Goal: Task Accomplishment & Management: Contribute content

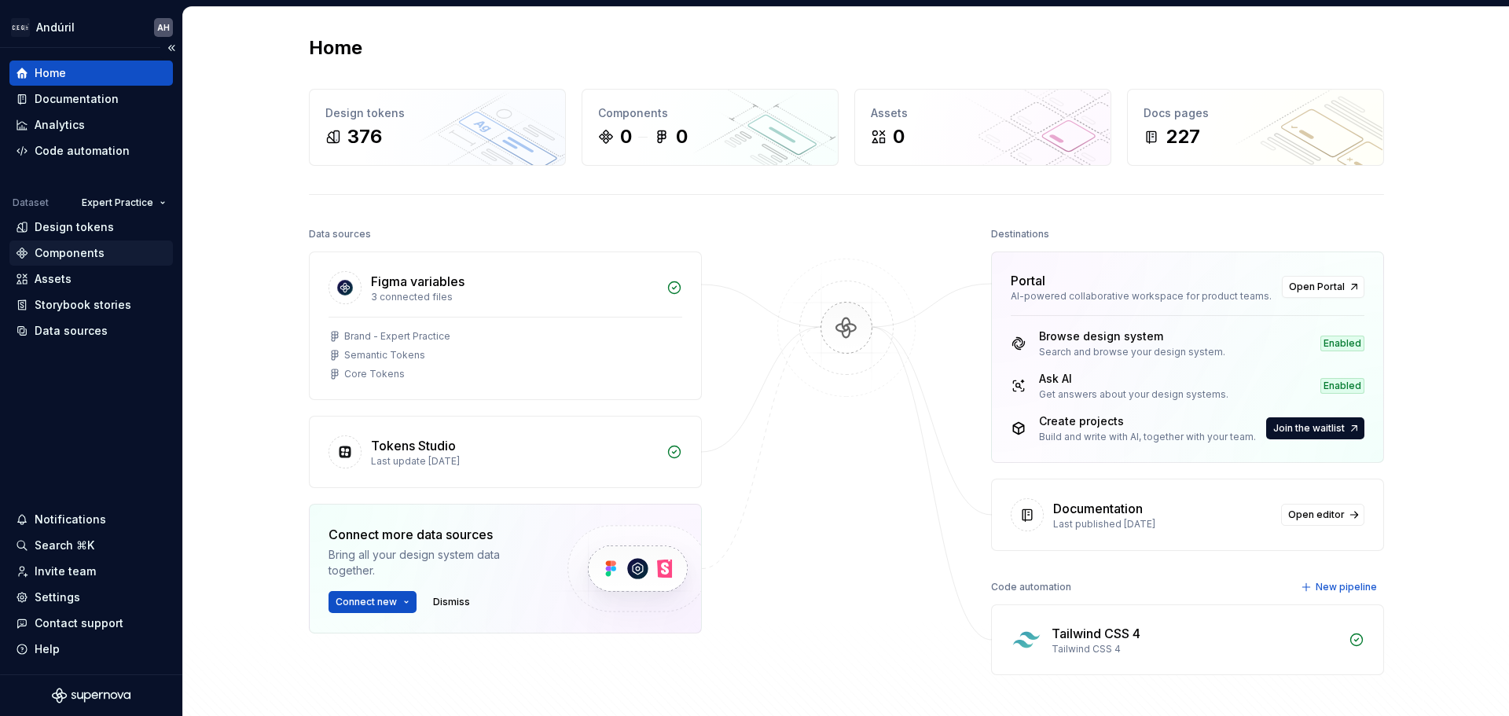
click at [96, 248] on div "Components" at bounding box center [70, 253] width 70 height 16
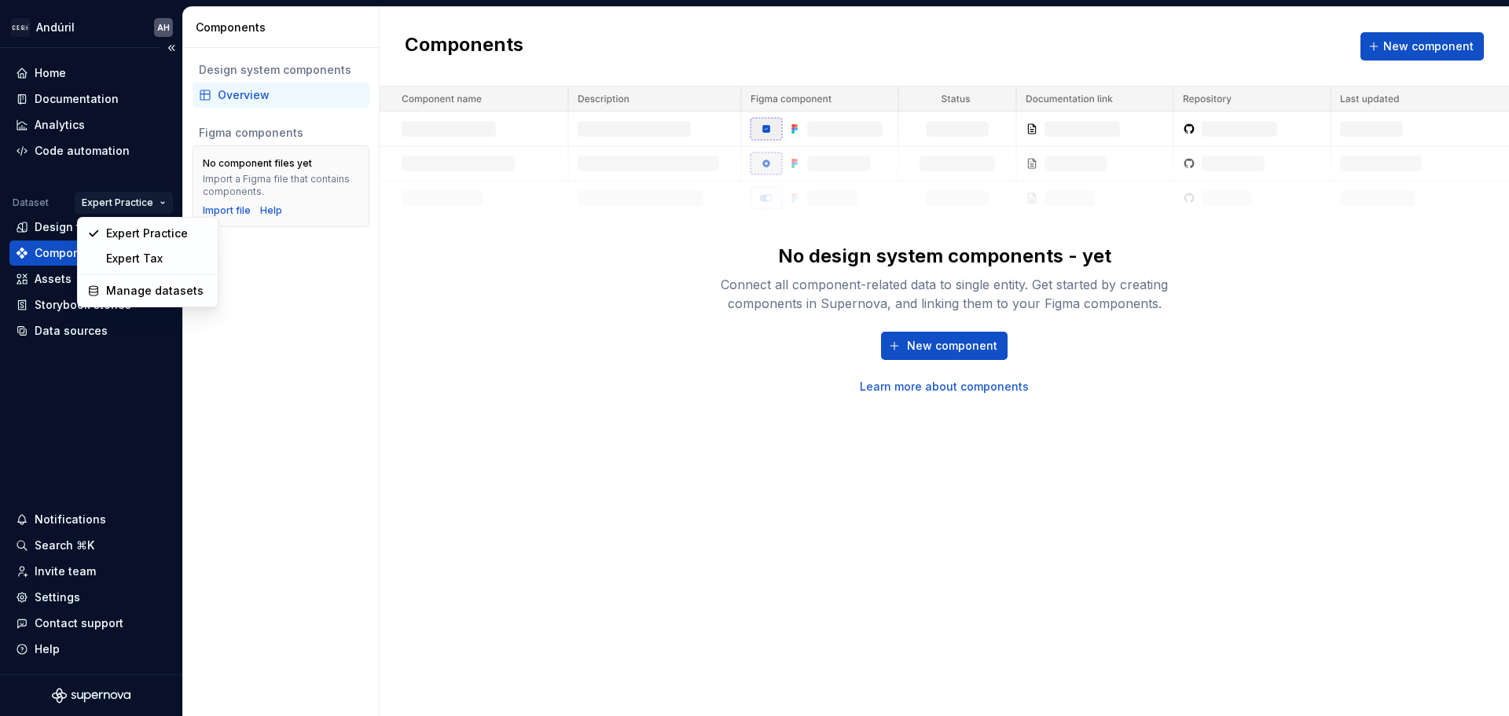
click at [135, 200] on html "Andúril AH Home Documentation Analytics Code automation Dataset Expert Practice…" at bounding box center [754, 358] width 1509 height 716
click at [130, 252] on div "Expert Tax" at bounding box center [157, 259] width 102 height 16
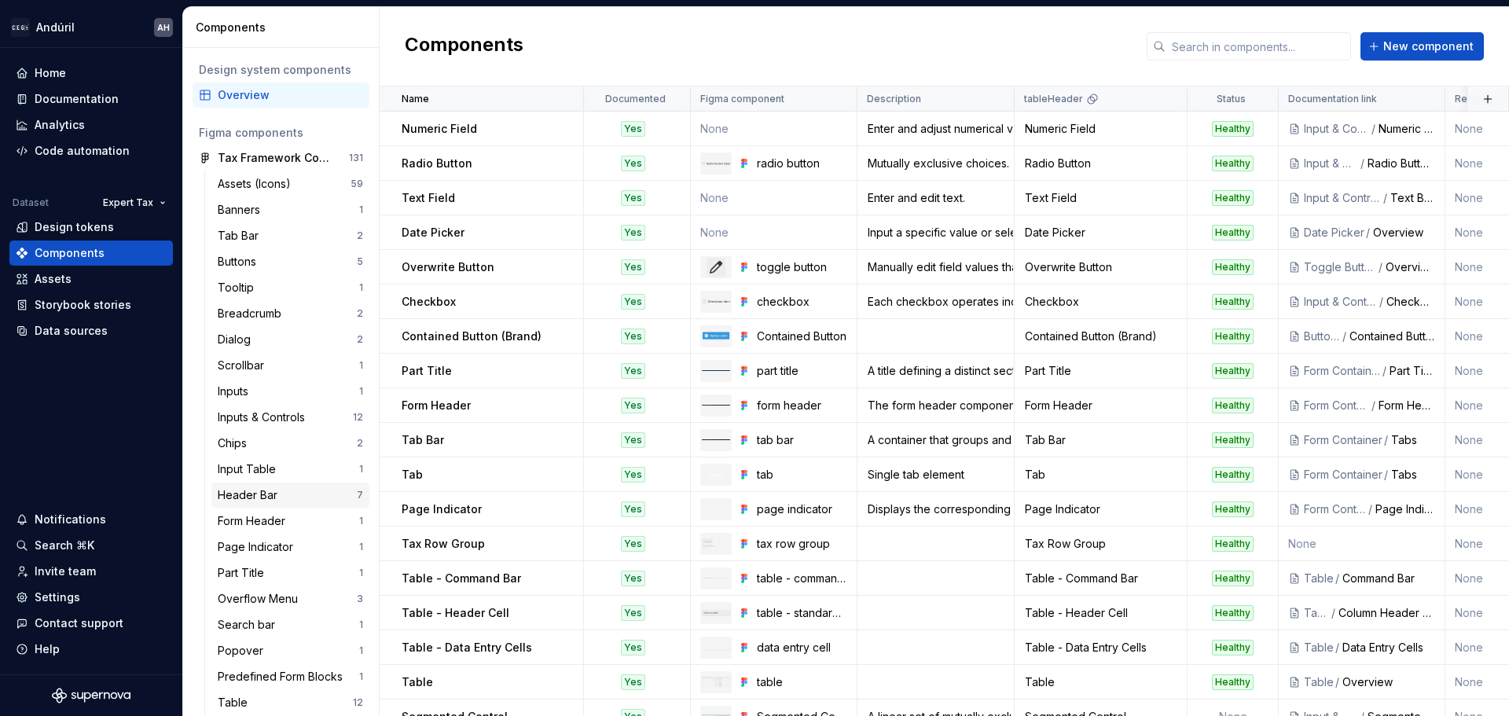
click at [321, 490] on div "Header Bar" at bounding box center [287, 495] width 139 height 16
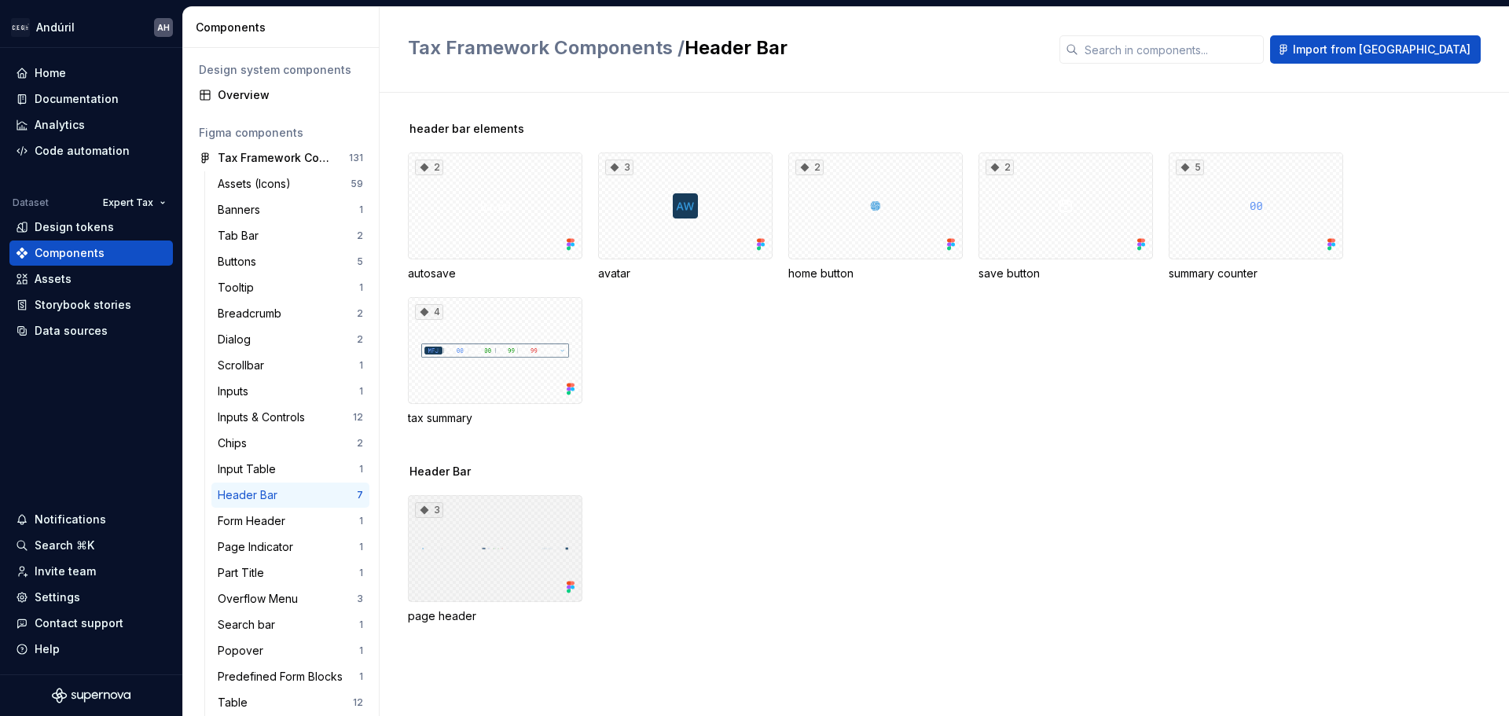
click at [481, 544] on div "3" at bounding box center [495, 548] width 175 height 107
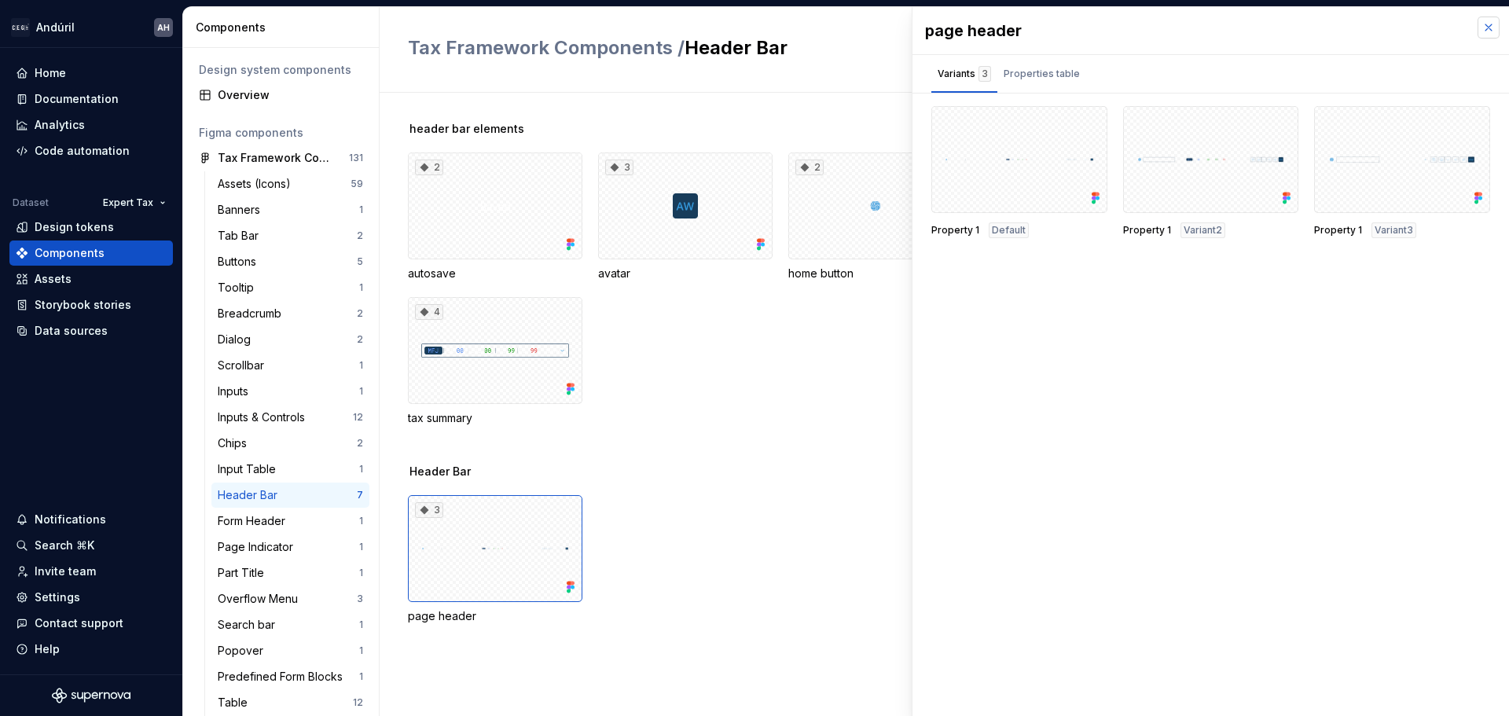
click at [1486, 30] on button "button" at bounding box center [1489, 28] width 22 height 22
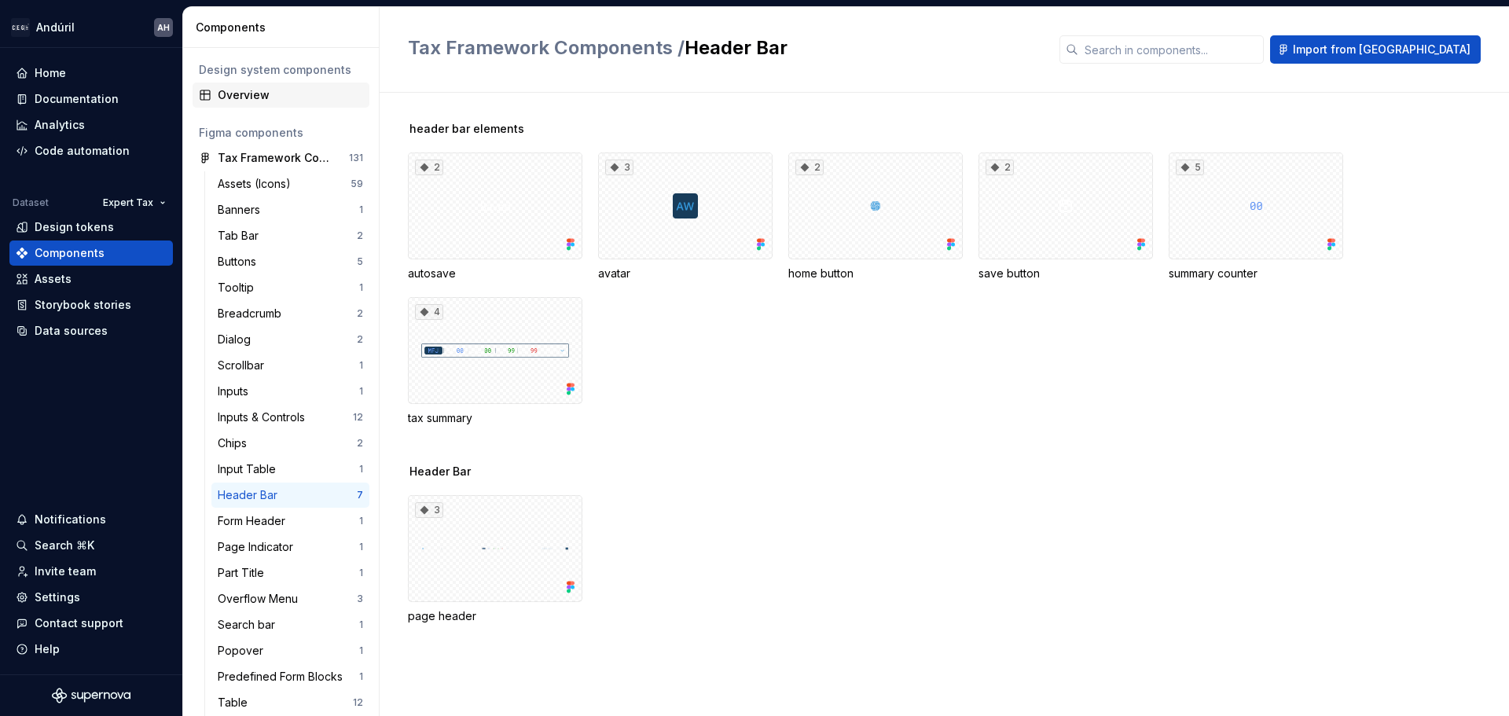
click at [238, 100] on div "Overview" at bounding box center [290, 95] width 145 height 16
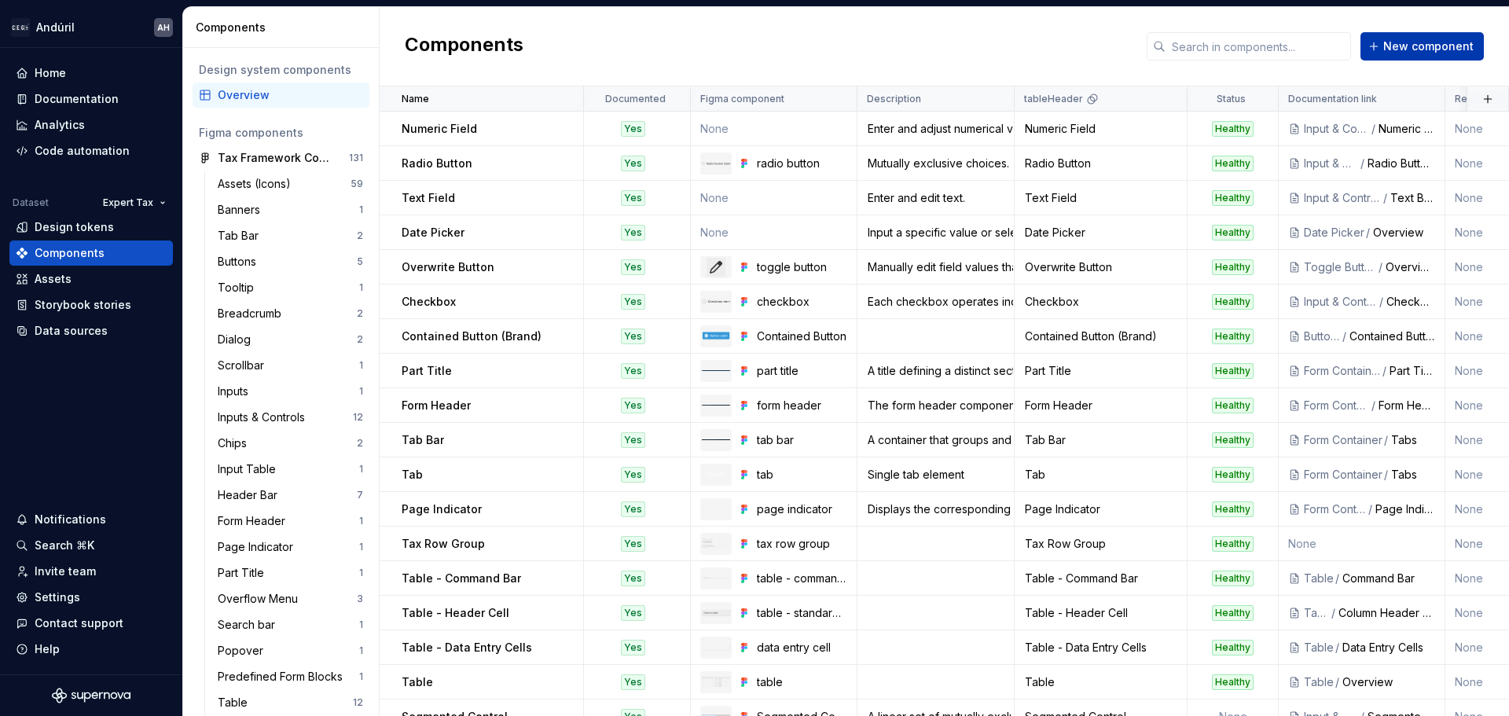
click at [1418, 50] on span "New component" at bounding box center [1428, 47] width 90 height 16
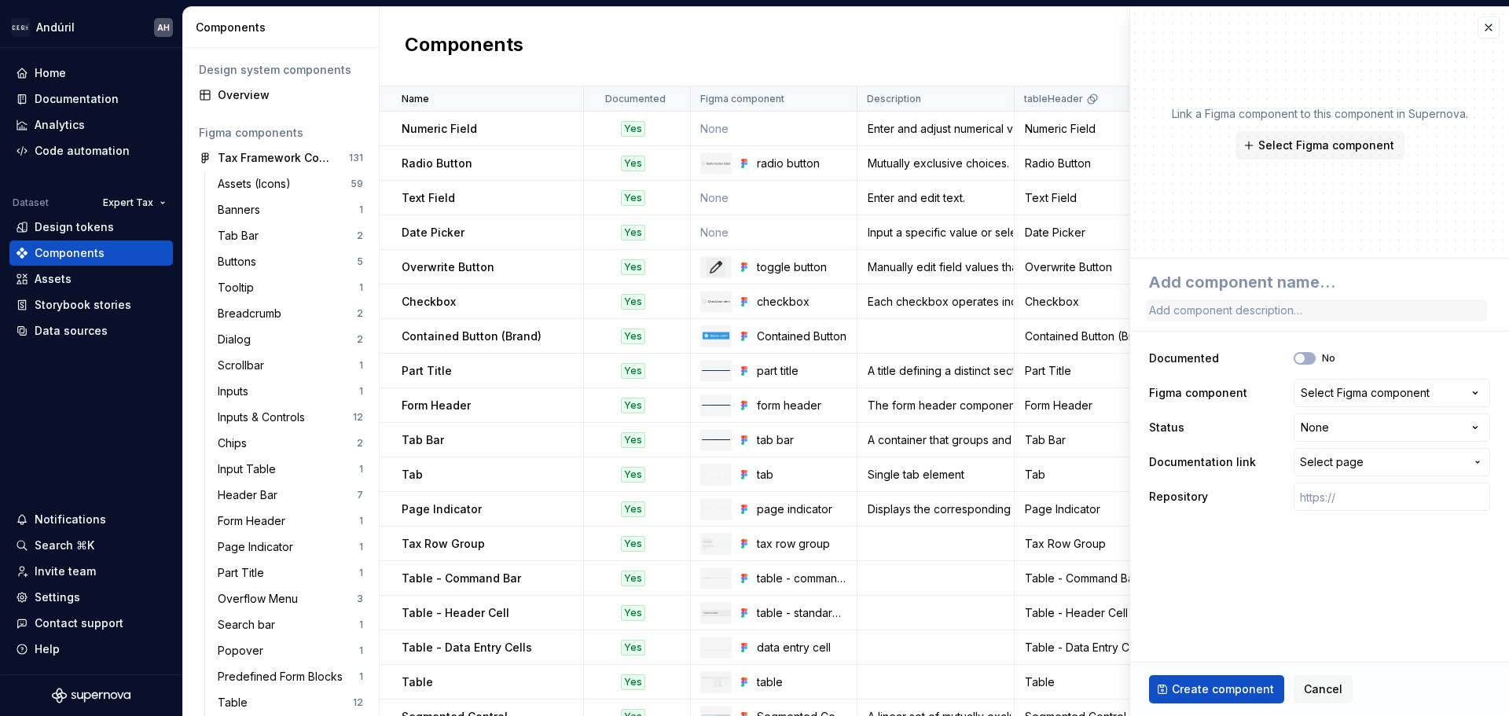
type textarea "*"
type textarea "p"
type textarea "*"
type textarea "pa"
type textarea "*"
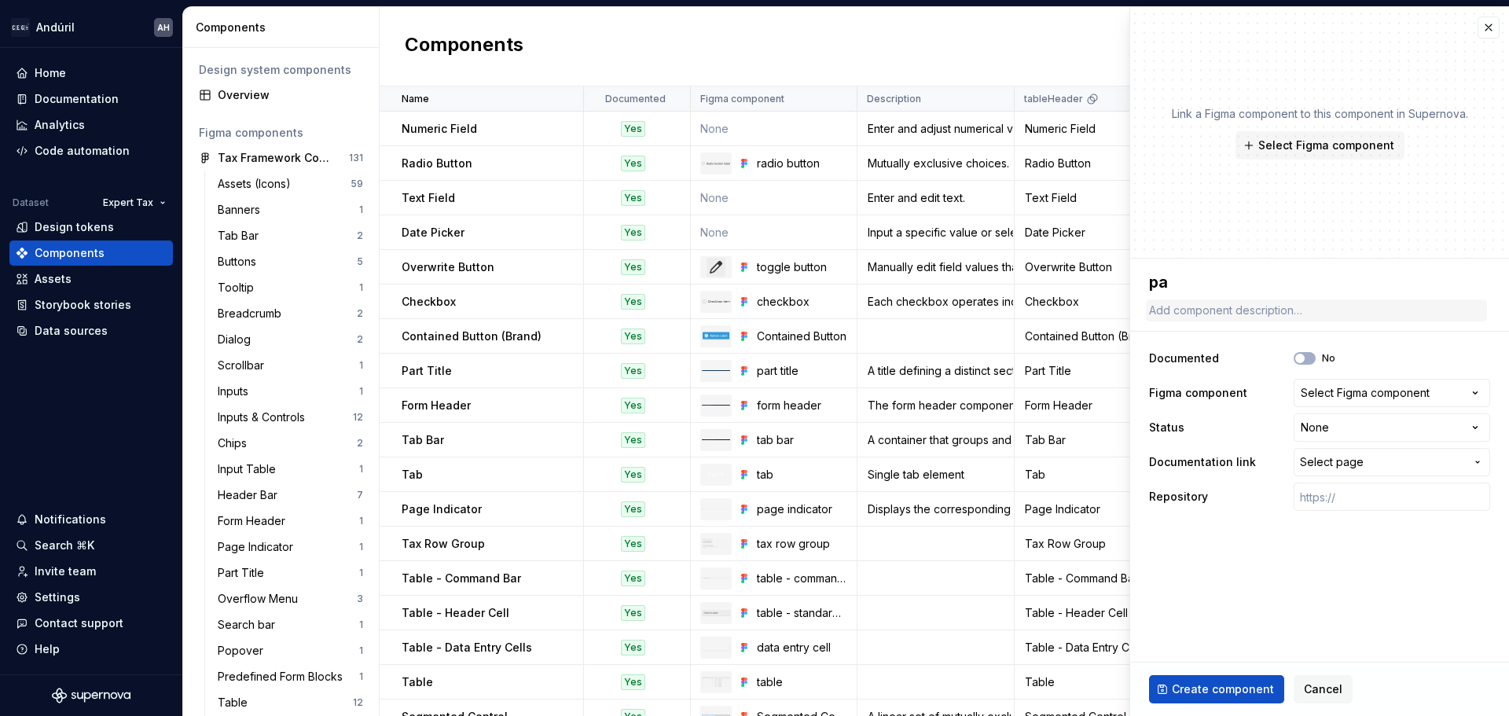
type textarea "pag"
type textarea "*"
type textarea "page"
type textarea "*"
type textarea "page"
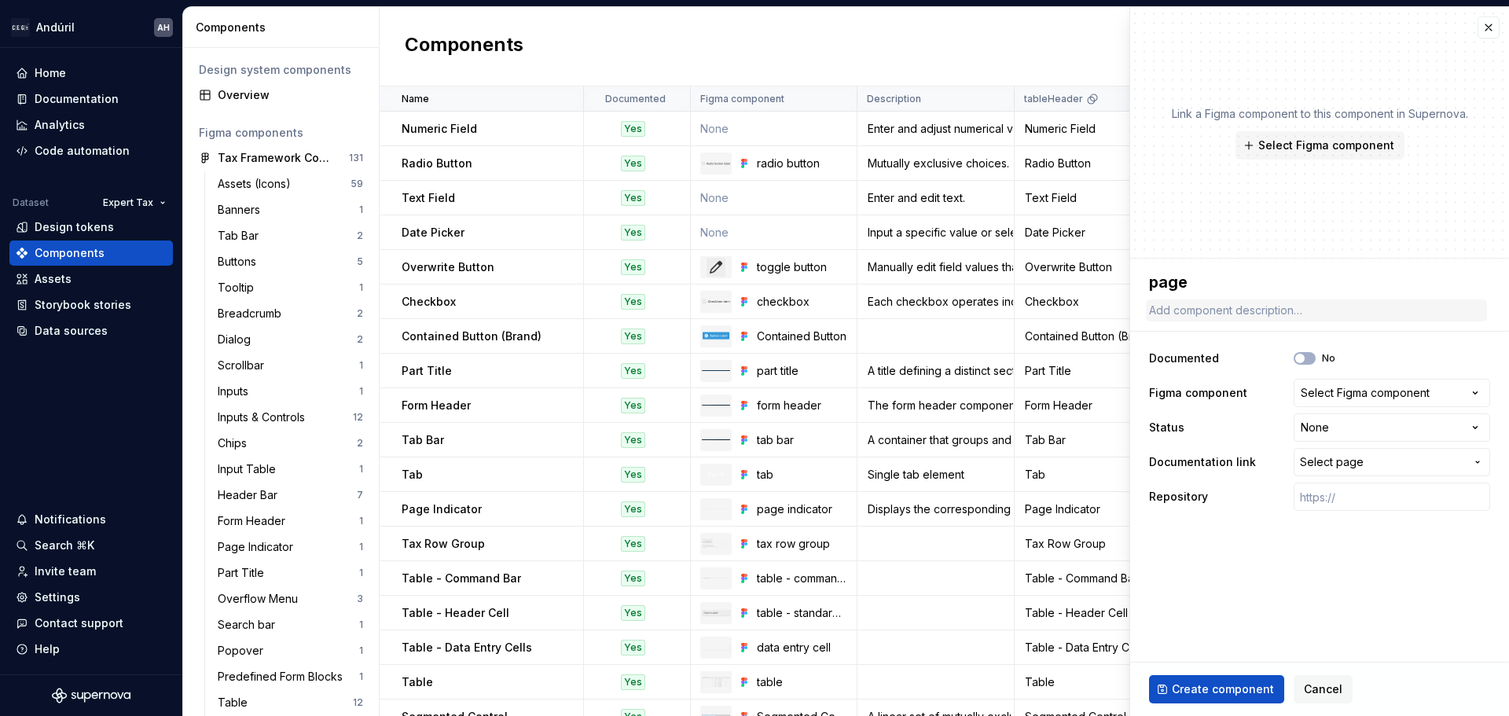
type textarea "*"
type textarea "page"
type textarea "*"
type textarea "pag"
type textarea "*"
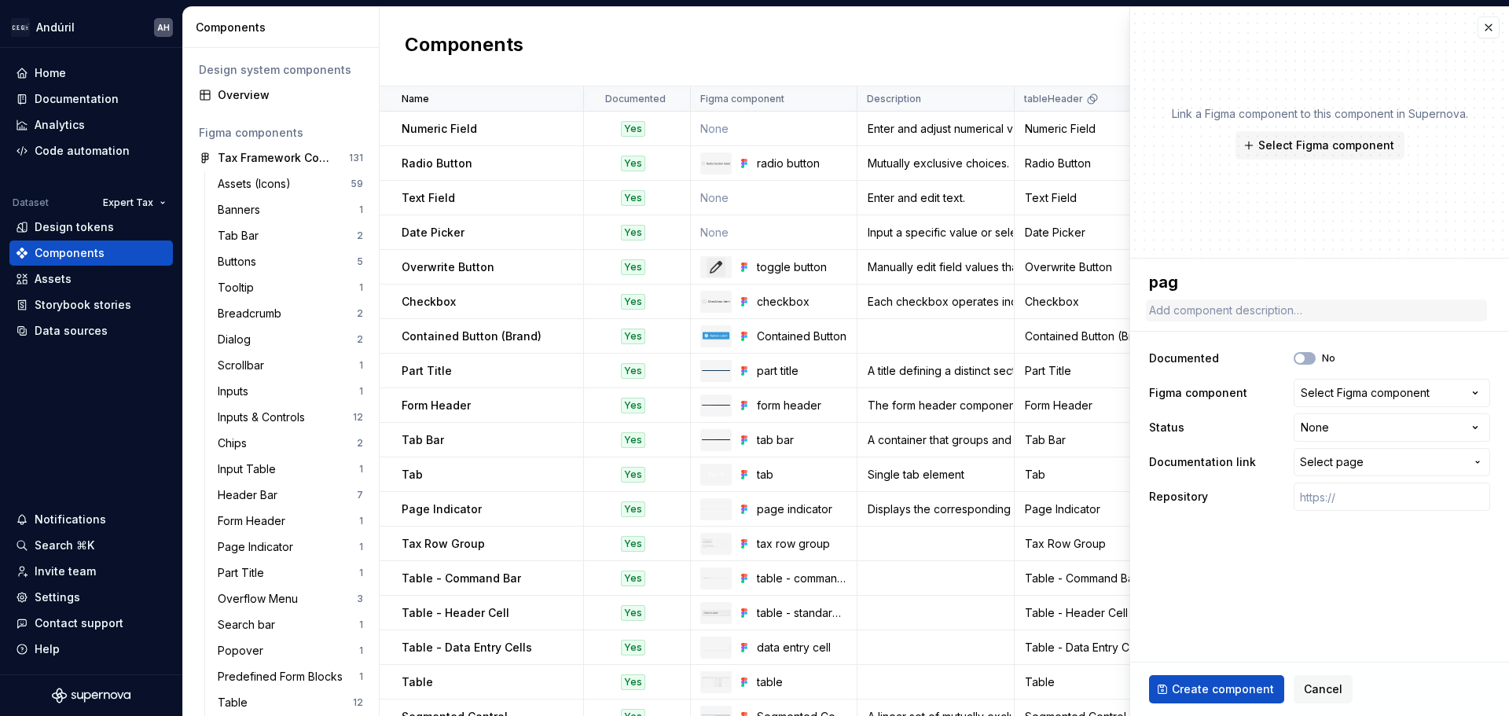
type textarea "pa"
type textarea "*"
type textarea "p"
type textarea "*"
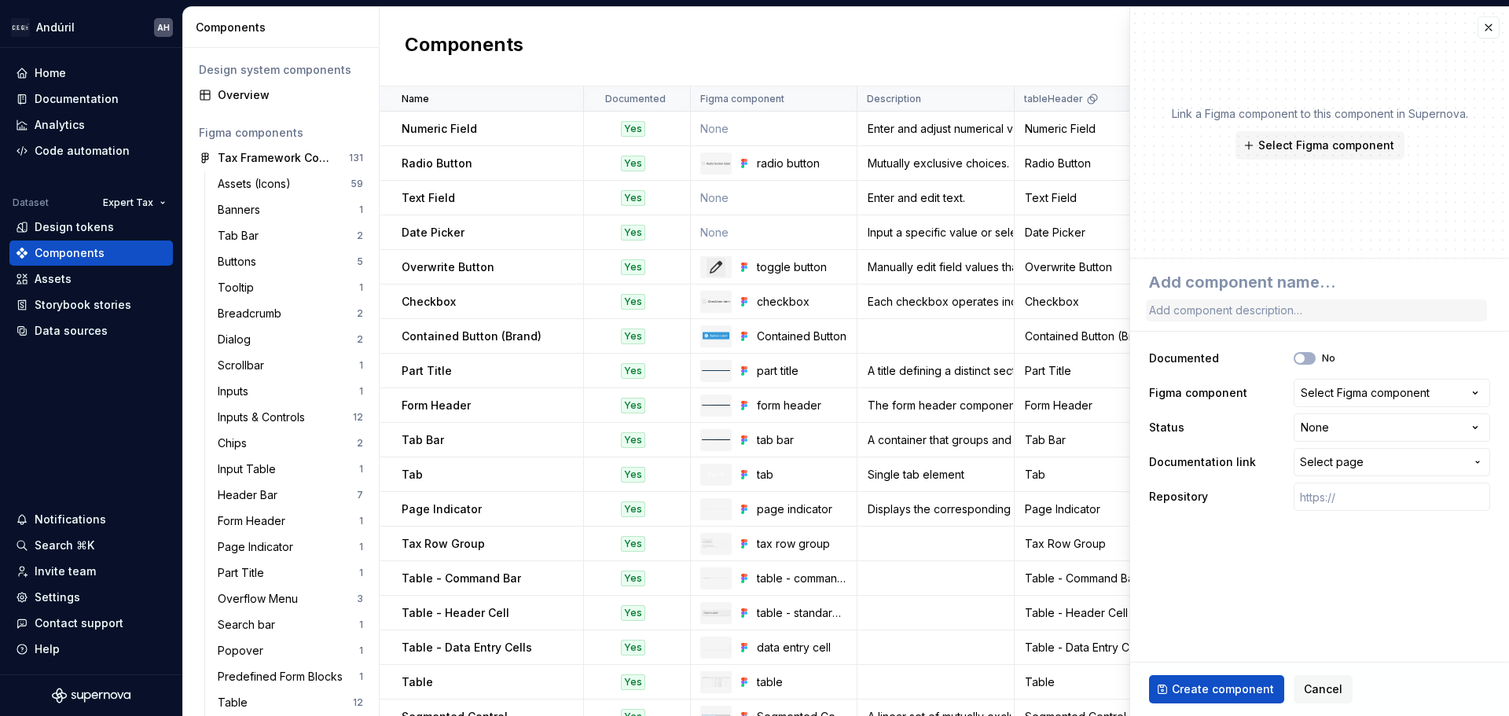
type textarea "P"
type textarea "*"
type textarea "Pa"
type textarea "*"
type textarea "Pag"
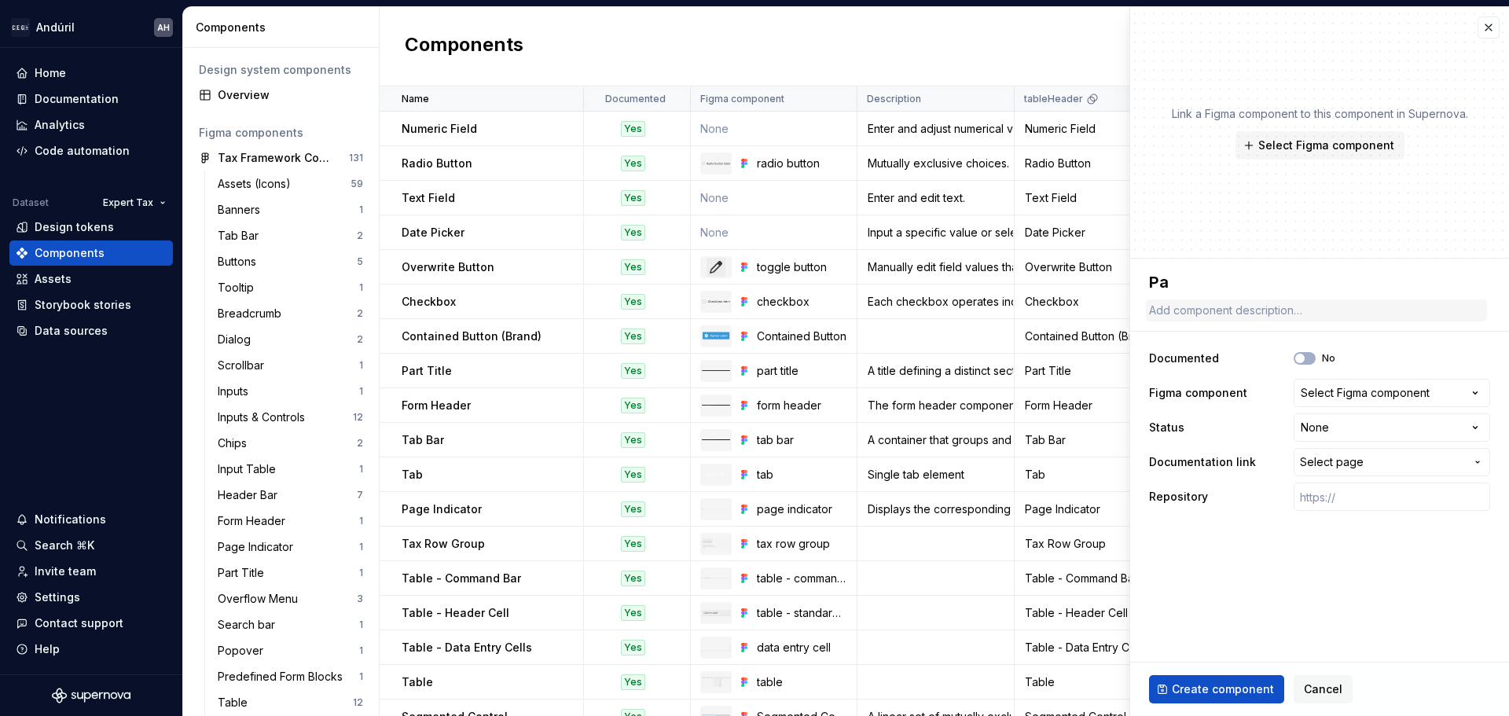
type textarea "*"
type textarea "Page"
type textarea "*"
type textarea "Page"
type textarea "*"
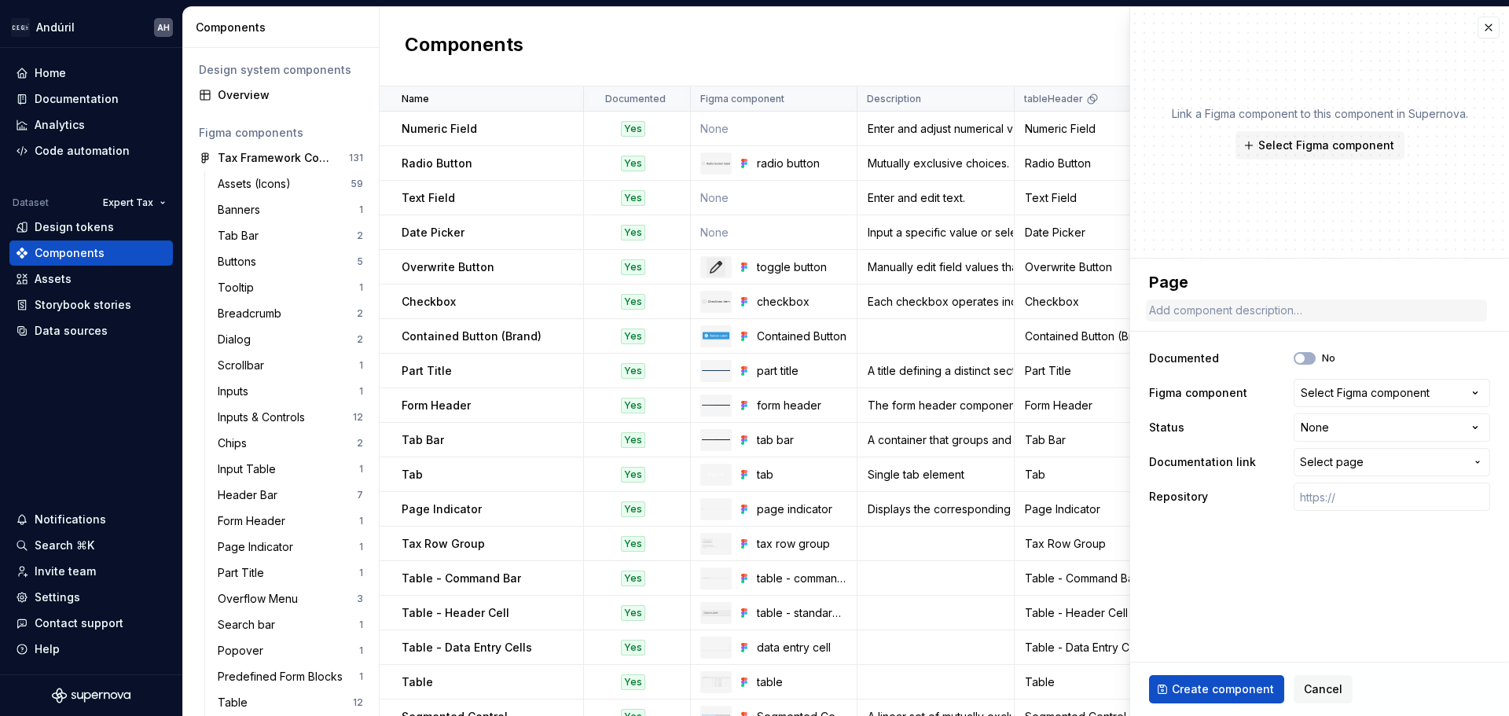
type textarea "Page H"
type textarea "*"
type textarea "Page He"
type textarea "*"
type textarea "Page Hea"
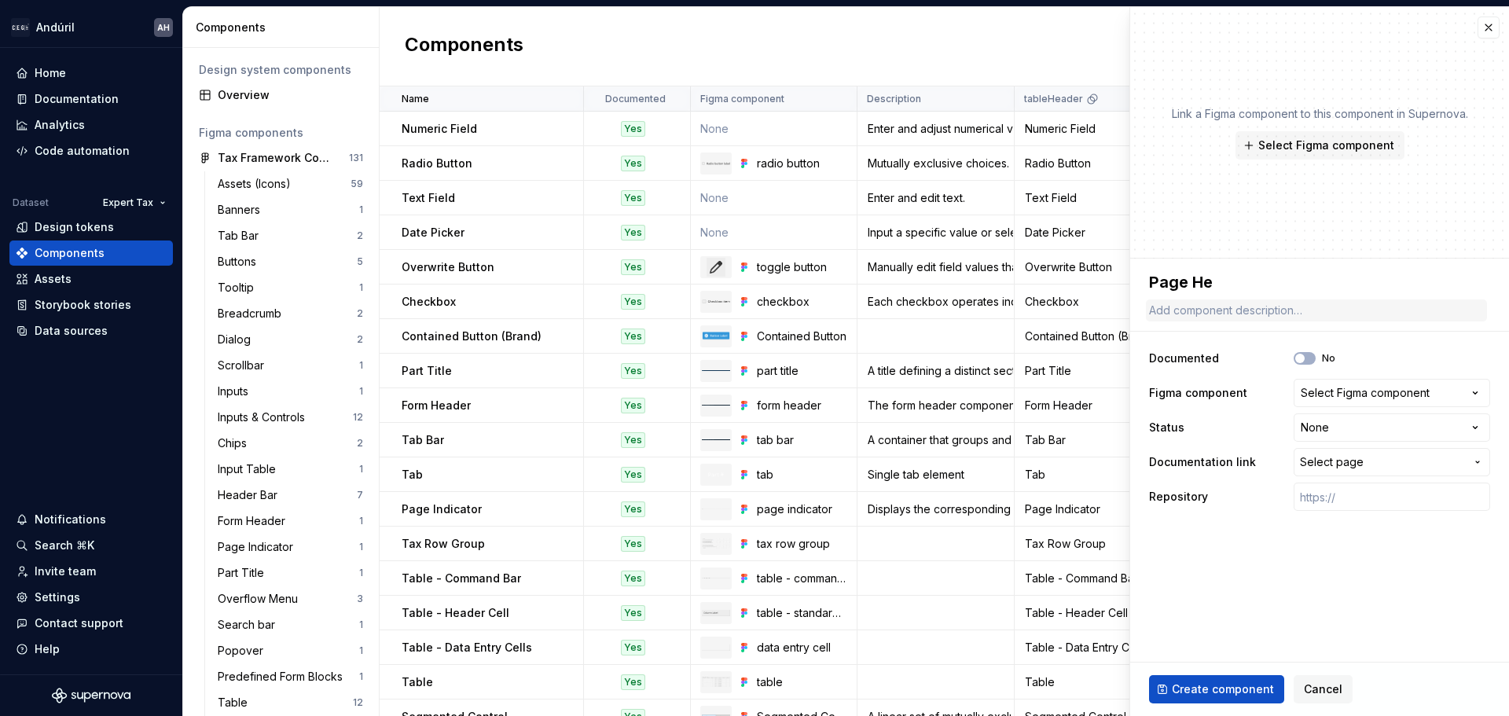
type textarea "*"
type textarea "Page Head"
type textarea "*"
type textarea "Page Heade"
type textarea "*"
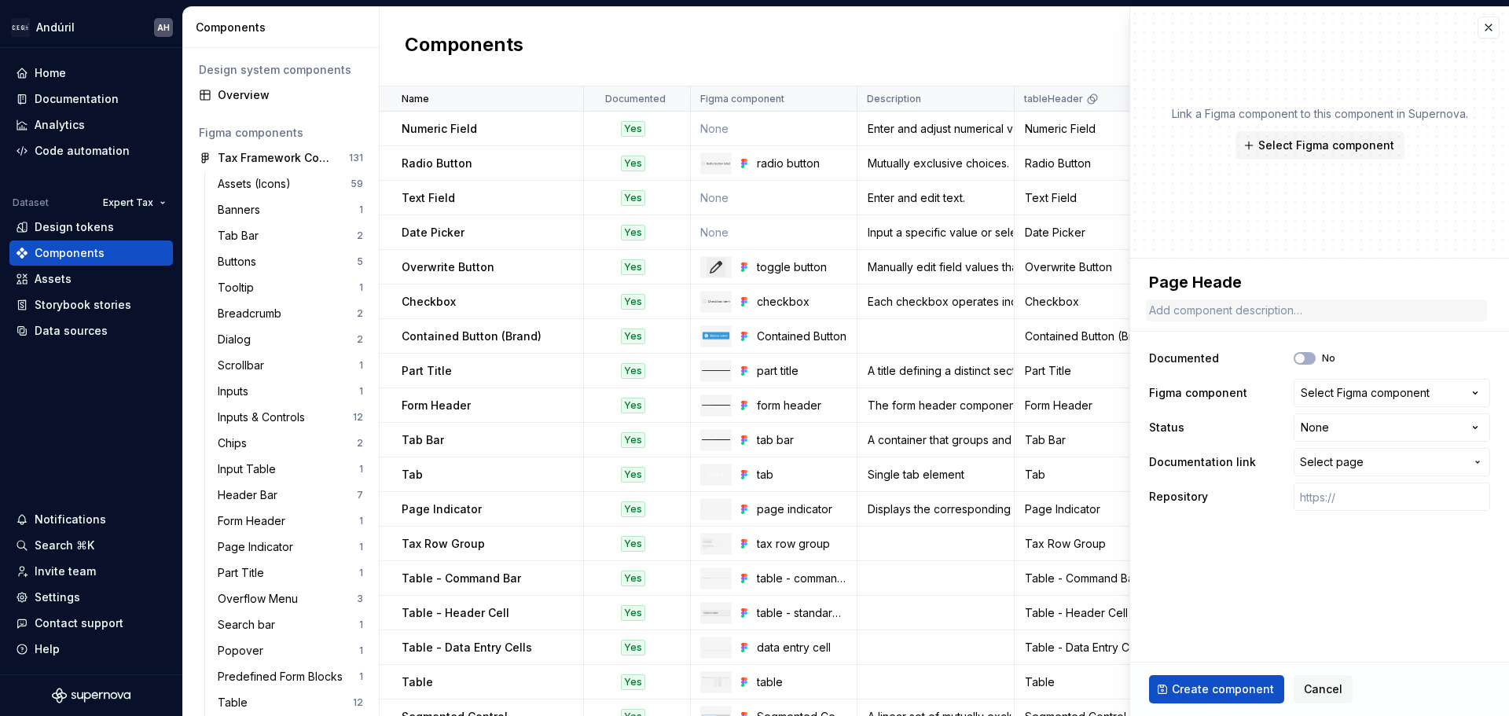
type textarea "Page Header"
type textarea "*"
click at [1204, 280] on textarea "Page Header" at bounding box center [1316, 282] width 341 height 28
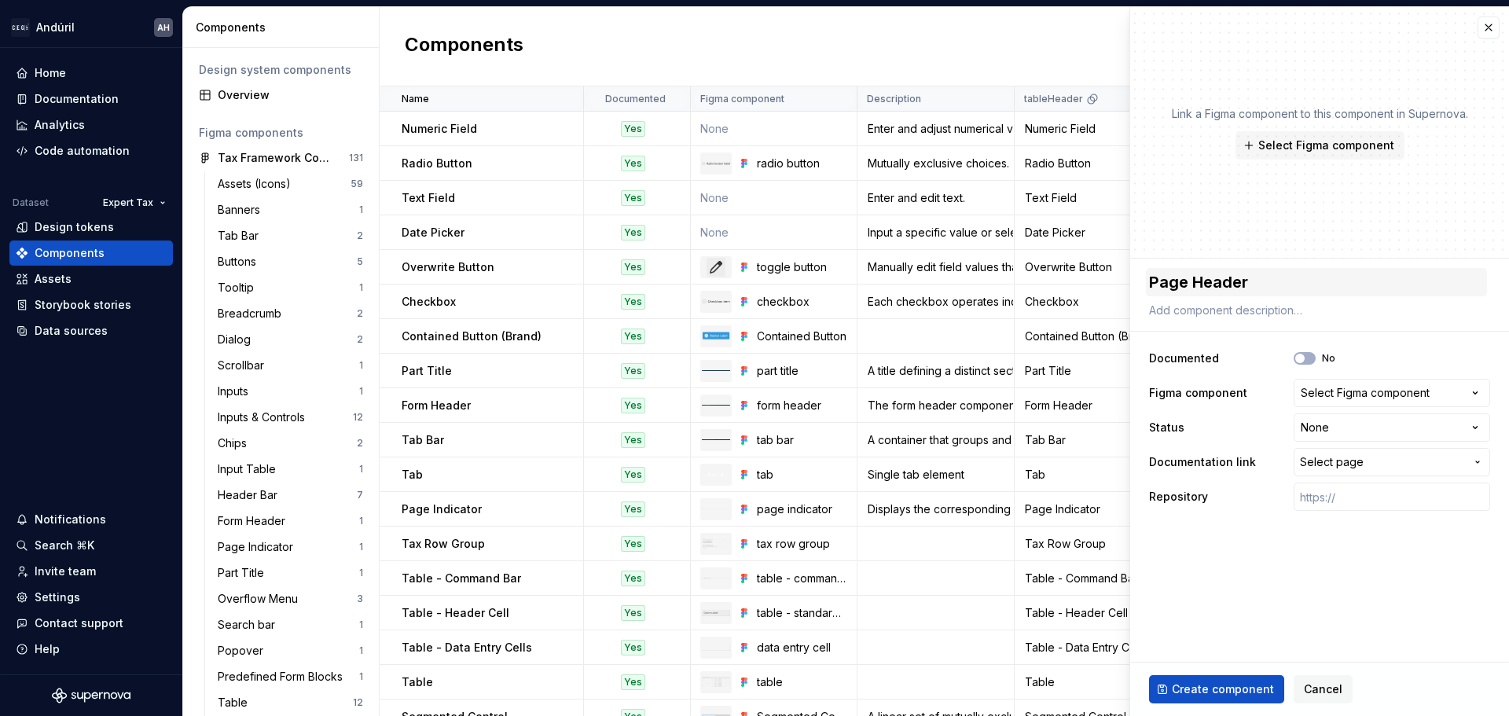
type textarea "H"
type textarea "*"
type textarea "He"
type textarea "*"
type textarea "Hea"
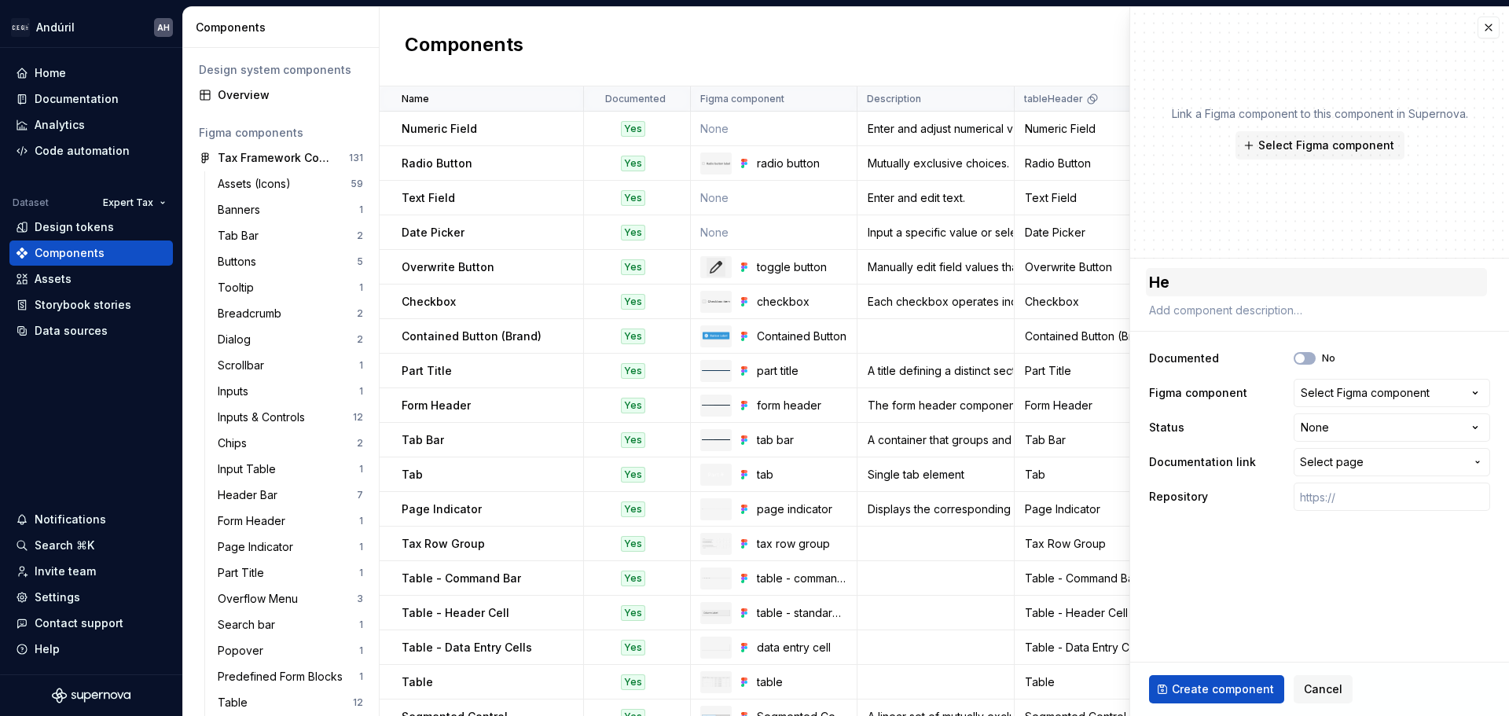
type textarea "*"
type textarea "Head"
type textarea "*"
type textarea "Hea"
type textarea "*"
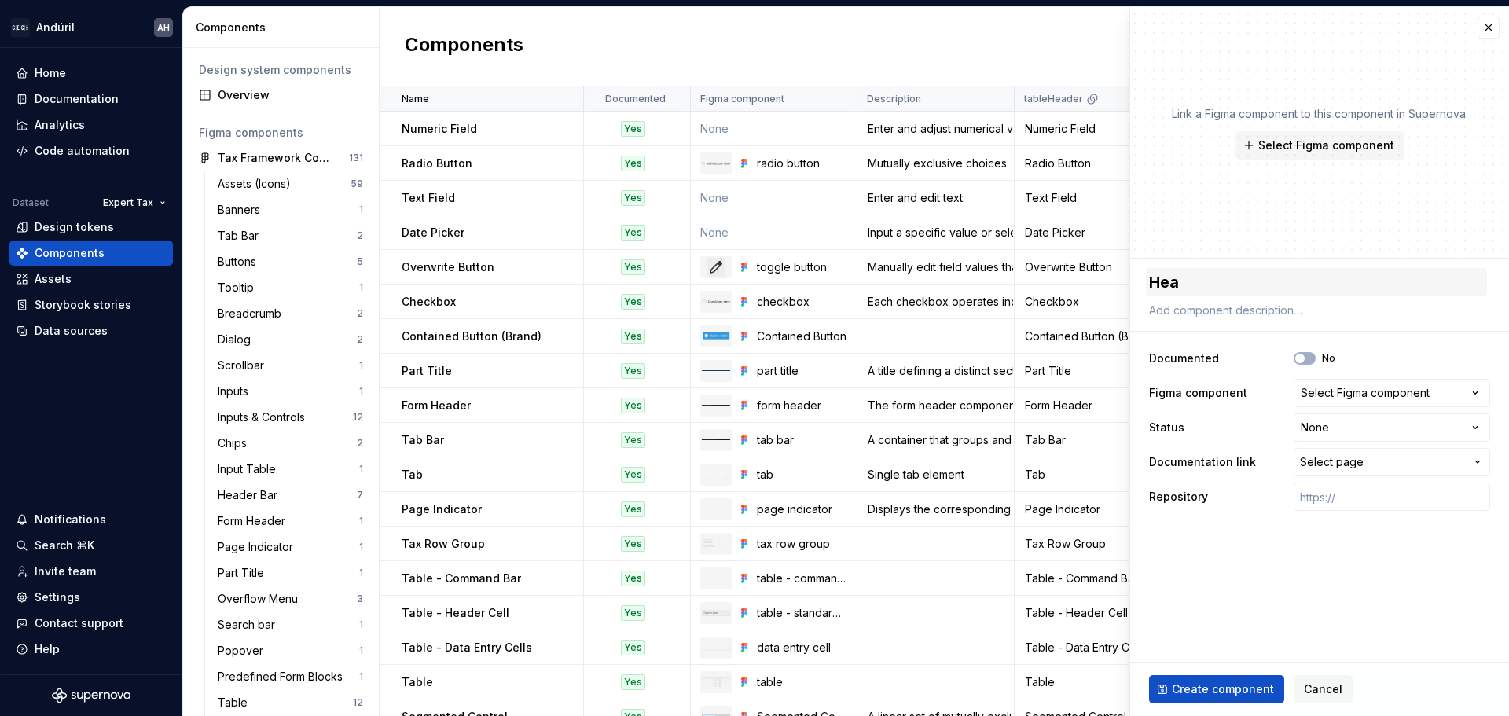
type textarea "He"
type textarea "*"
type textarea "H"
type textarea "*"
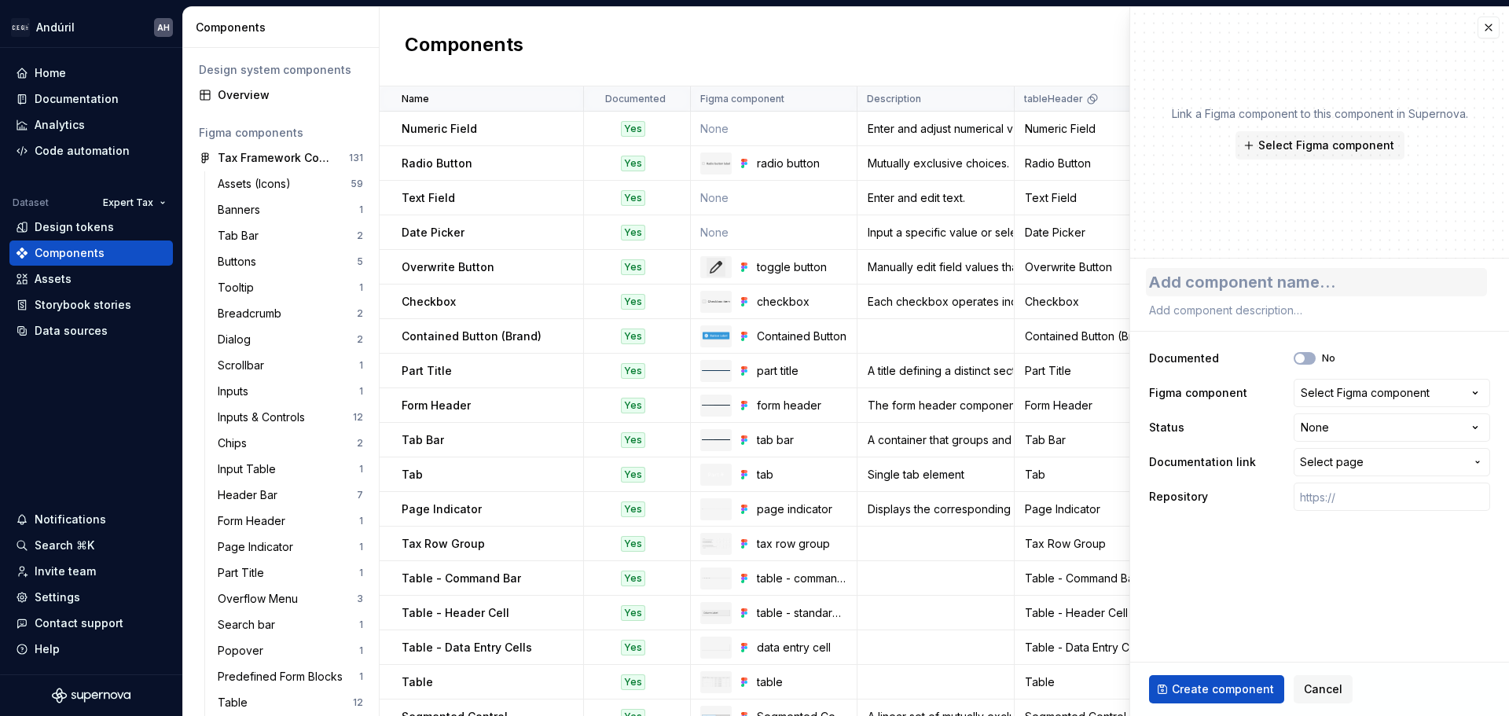
type textarea "P"
type textarea "*"
type textarea "H"
type textarea "*"
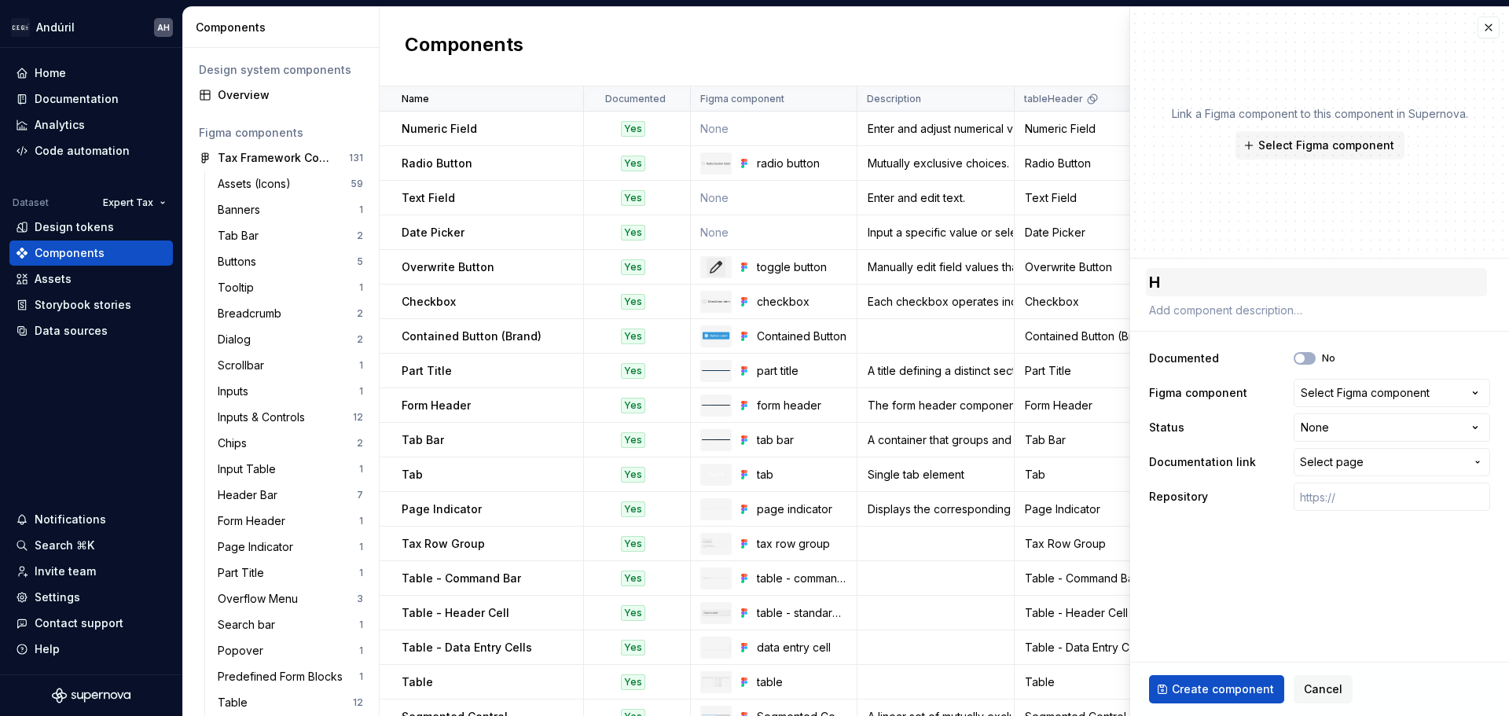
type textarea "He"
type textarea "*"
type textarea "Hea"
type textarea "*"
type textarea "Head"
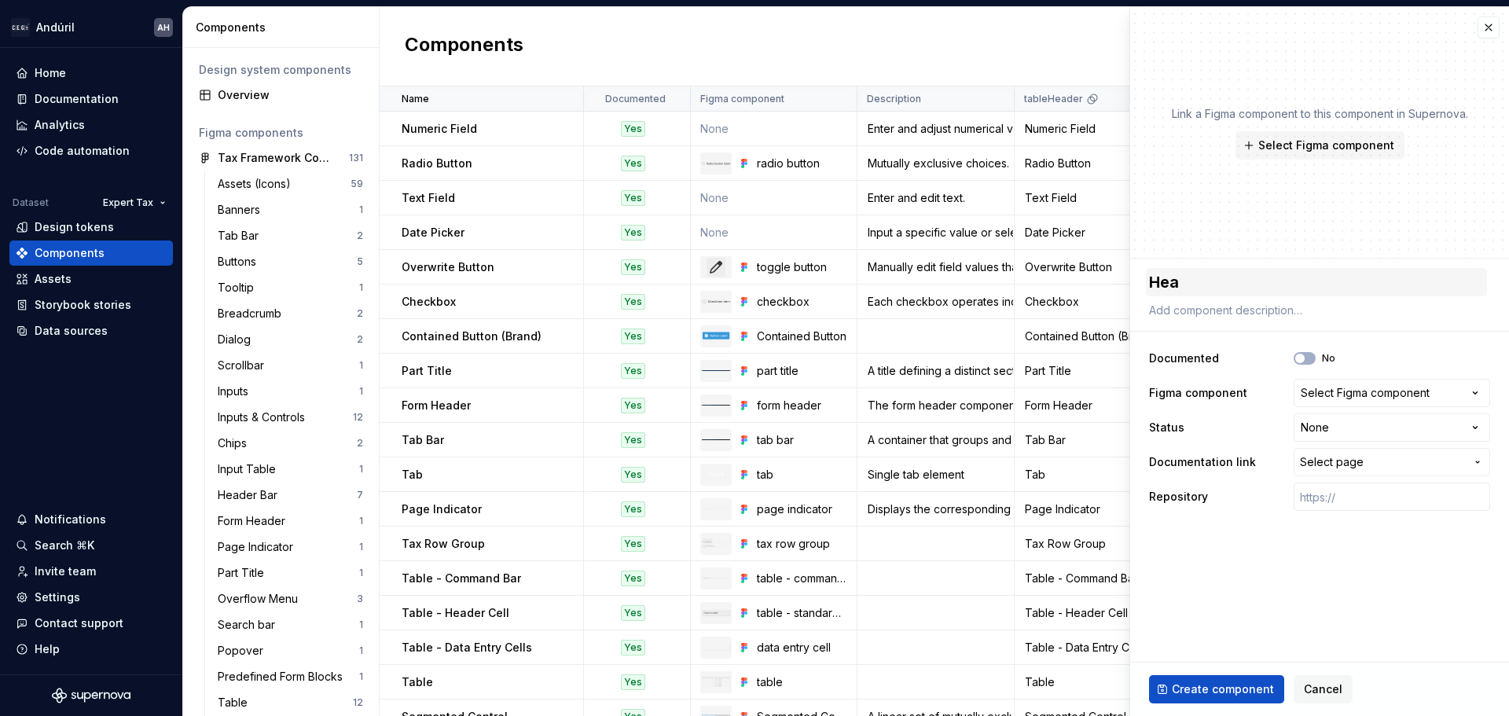
type textarea "*"
type textarea "Heade"
type textarea "*"
type textarea "Header"
type textarea "*"
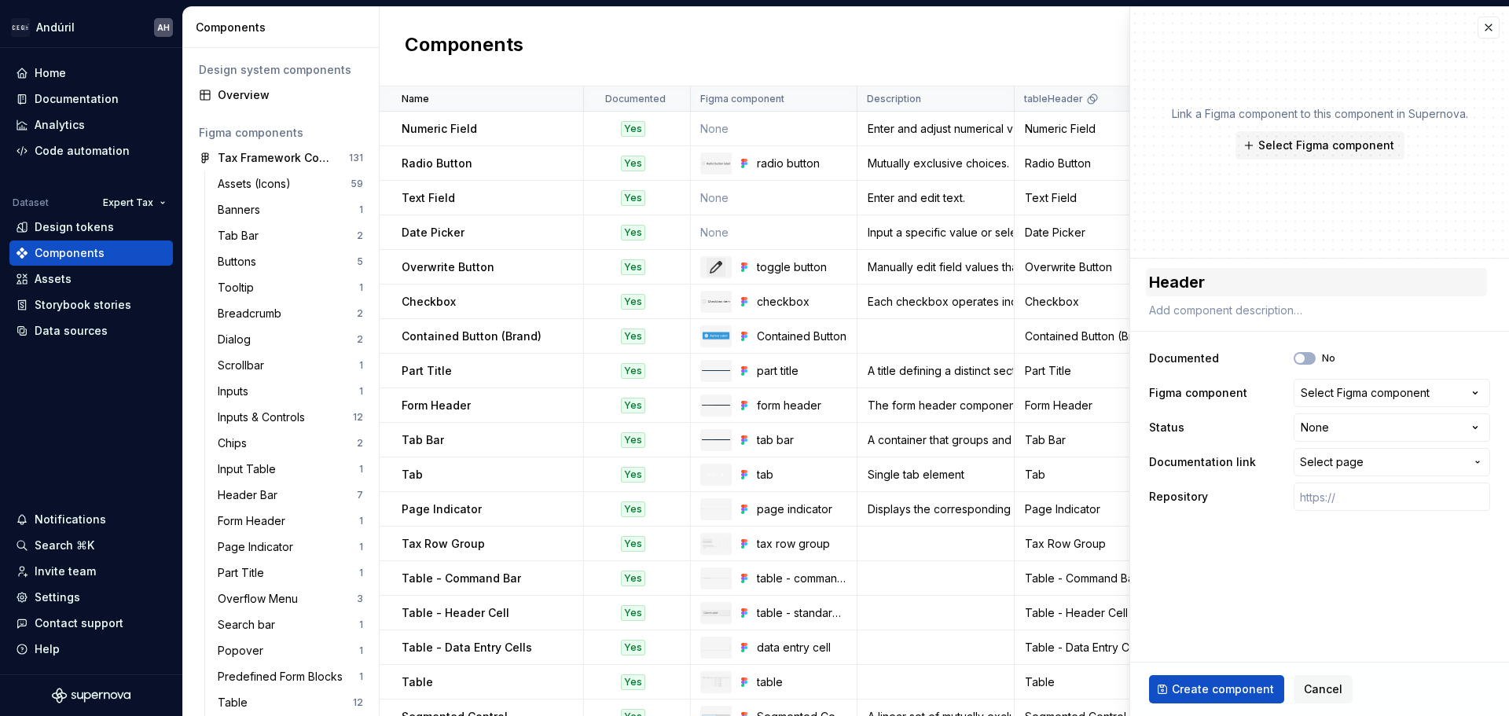
type textarea "Header"
type textarea "*"
type textarea "Header B"
type textarea "*"
type textarea "Header Ba"
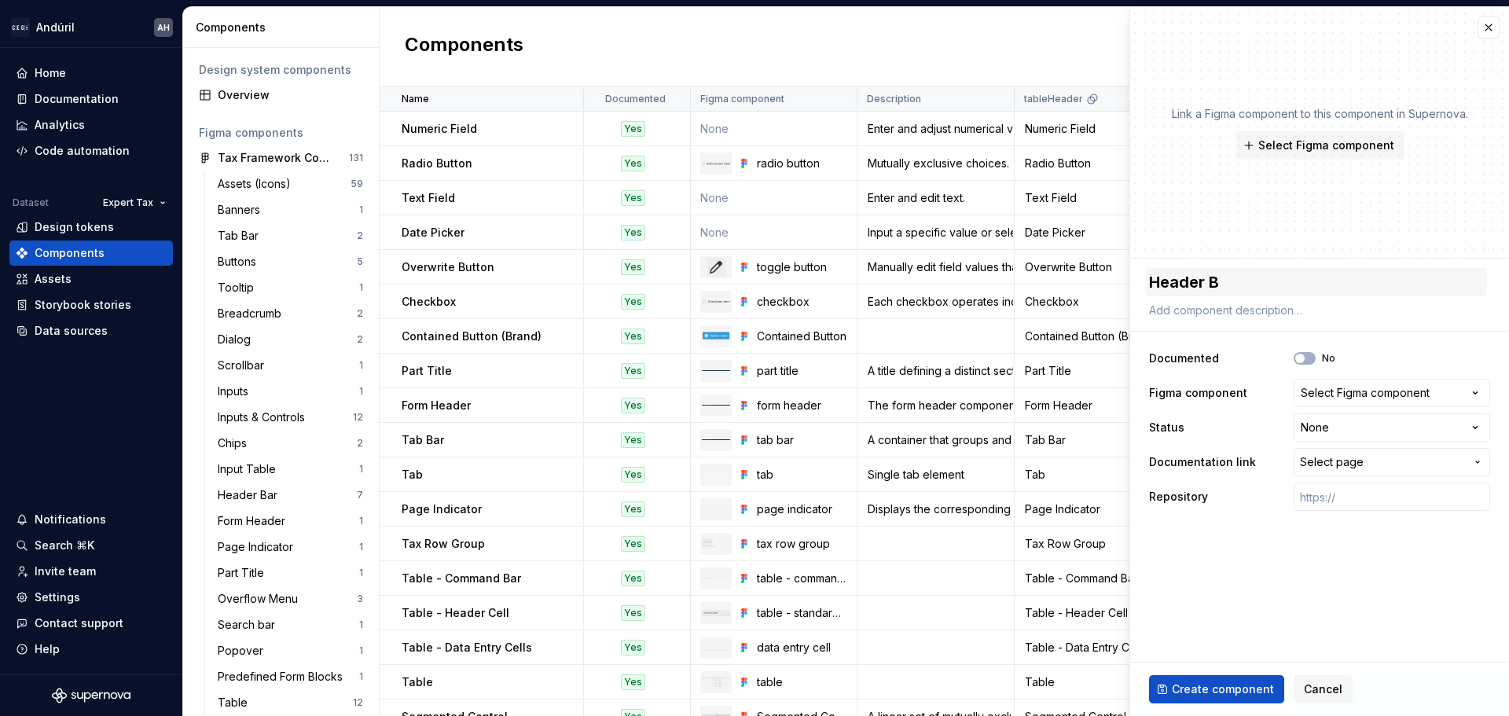
type textarea "*"
type textarea "Header Bar"
type textarea "*"
type textarea "Header Bar"
click at [1335, 395] on div "Select Figma component" at bounding box center [1365, 393] width 129 height 16
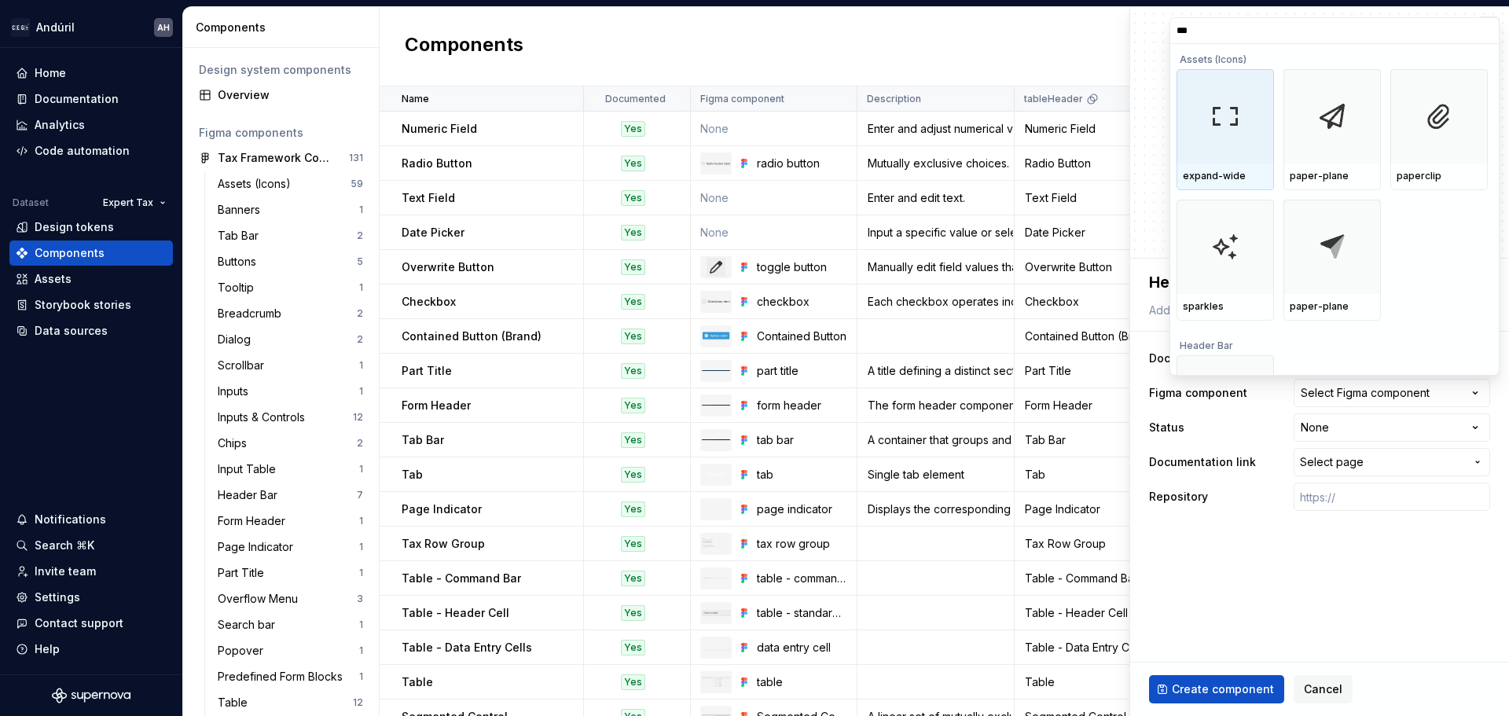
type input "****"
click at [1244, 127] on div at bounding box center [1225, 116] width 97 height 94
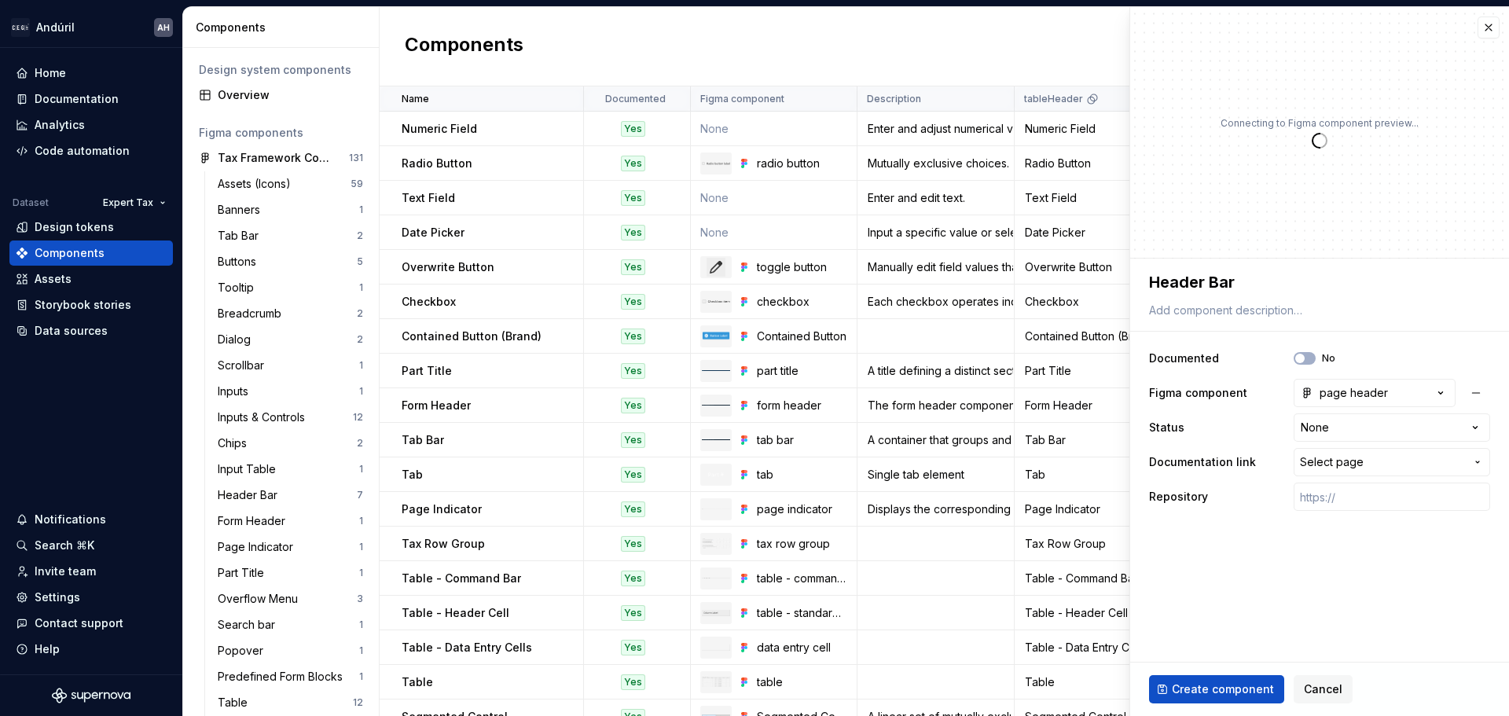
type textarea "*"
click at [1331, 461] on span "Select page" at bounding box center [1332, 462] width 64 height 16
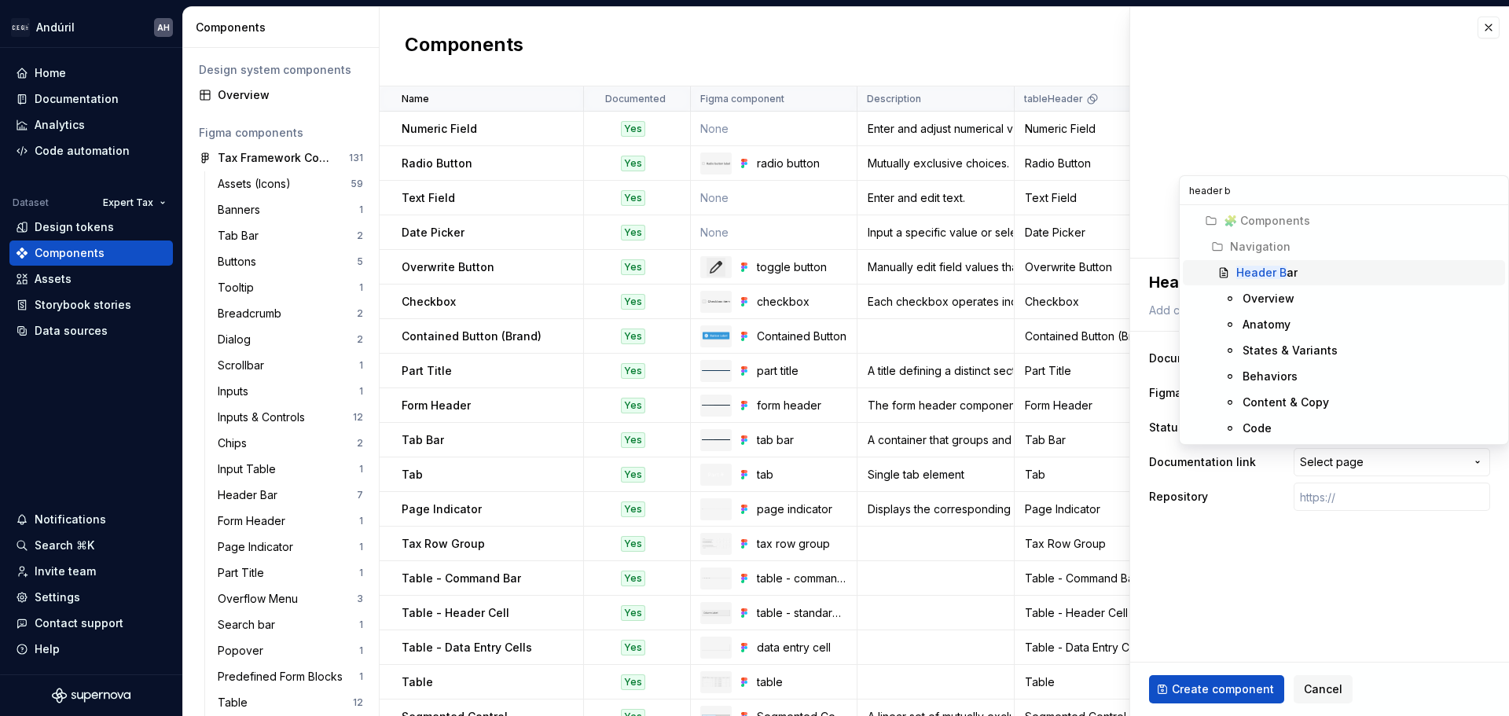
type input "header b"
click at [1313, 274] on div "Header B ar" at bounding box center [1367, 273] width 263 height 16
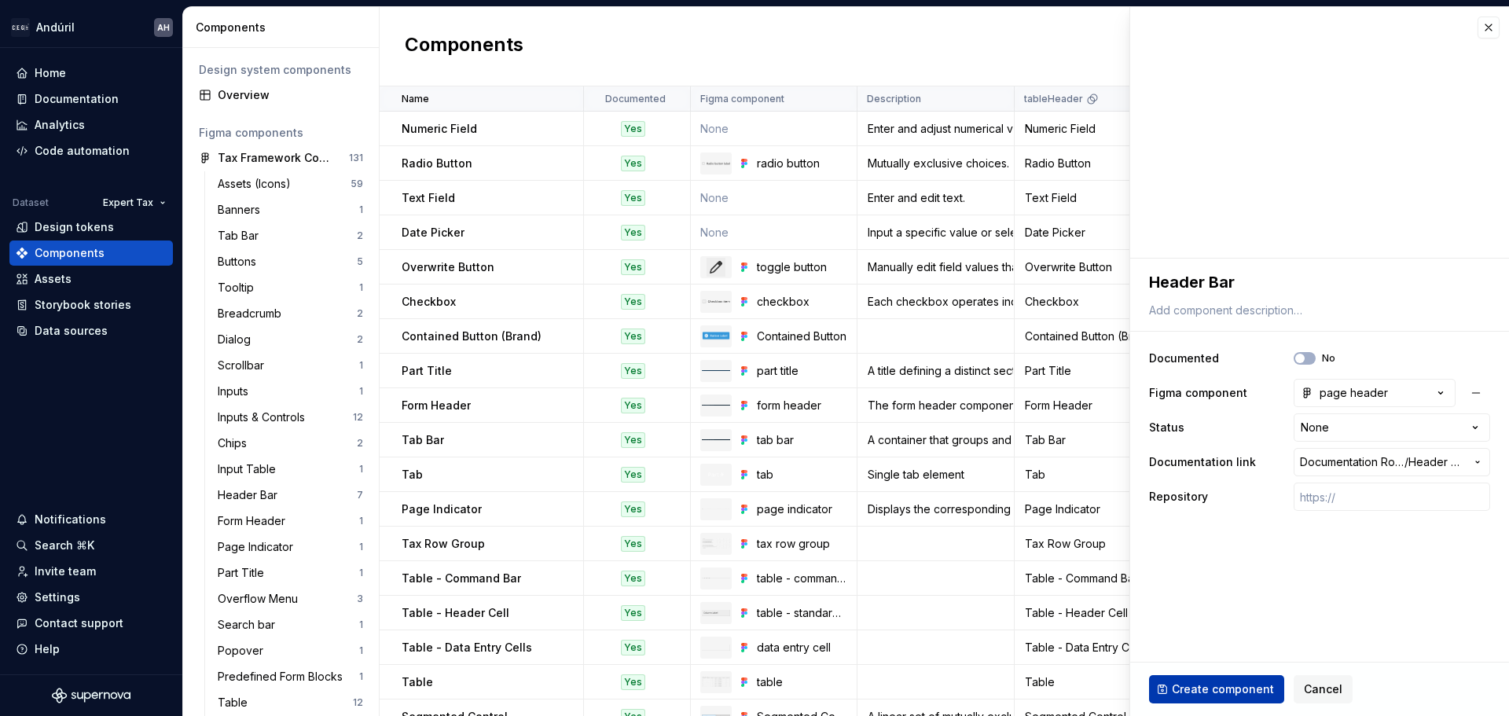
click at [1214, 691] on span "Create component" at bounding box center [1223, 690] width 102 height 16
type textarea "*"
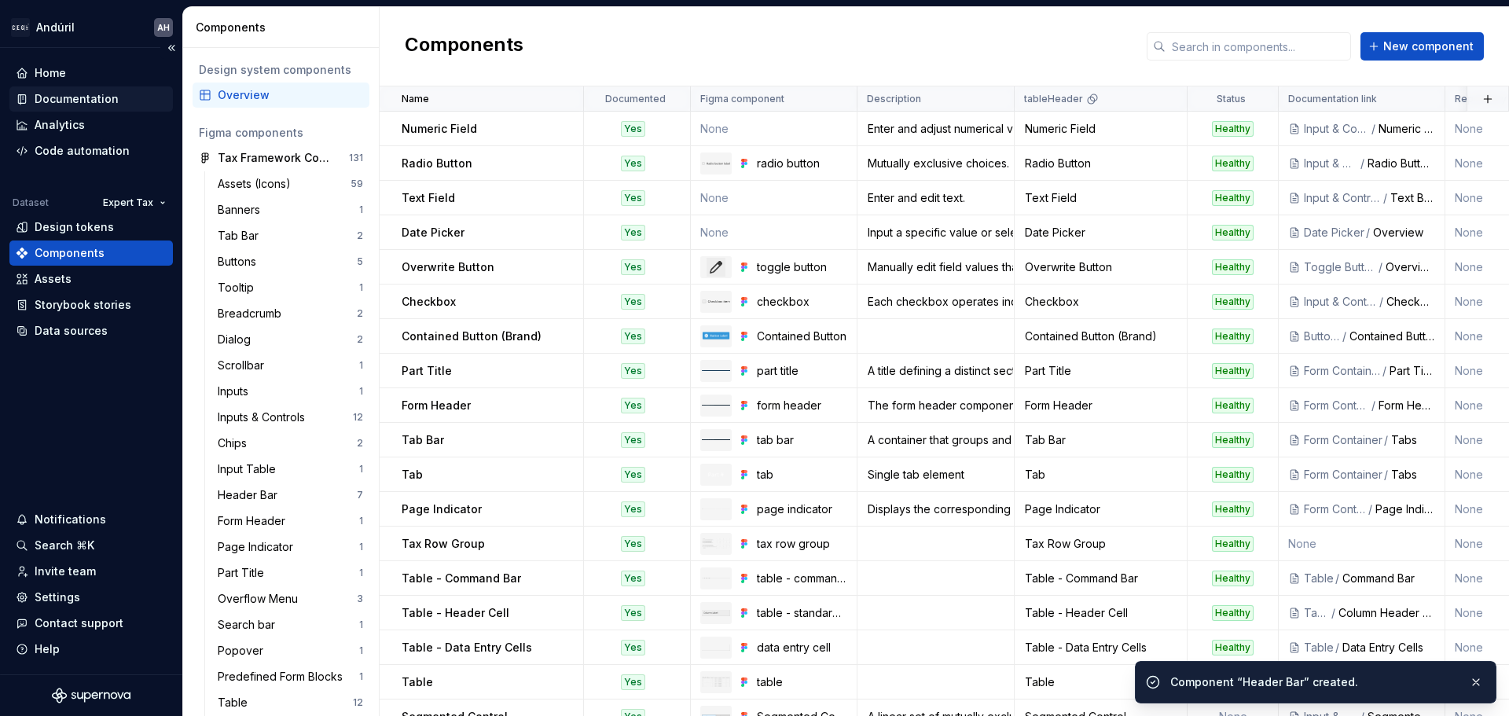
click at [74, 98] on div "Documentation" at bounding box center [77, 99] width 84 height 16
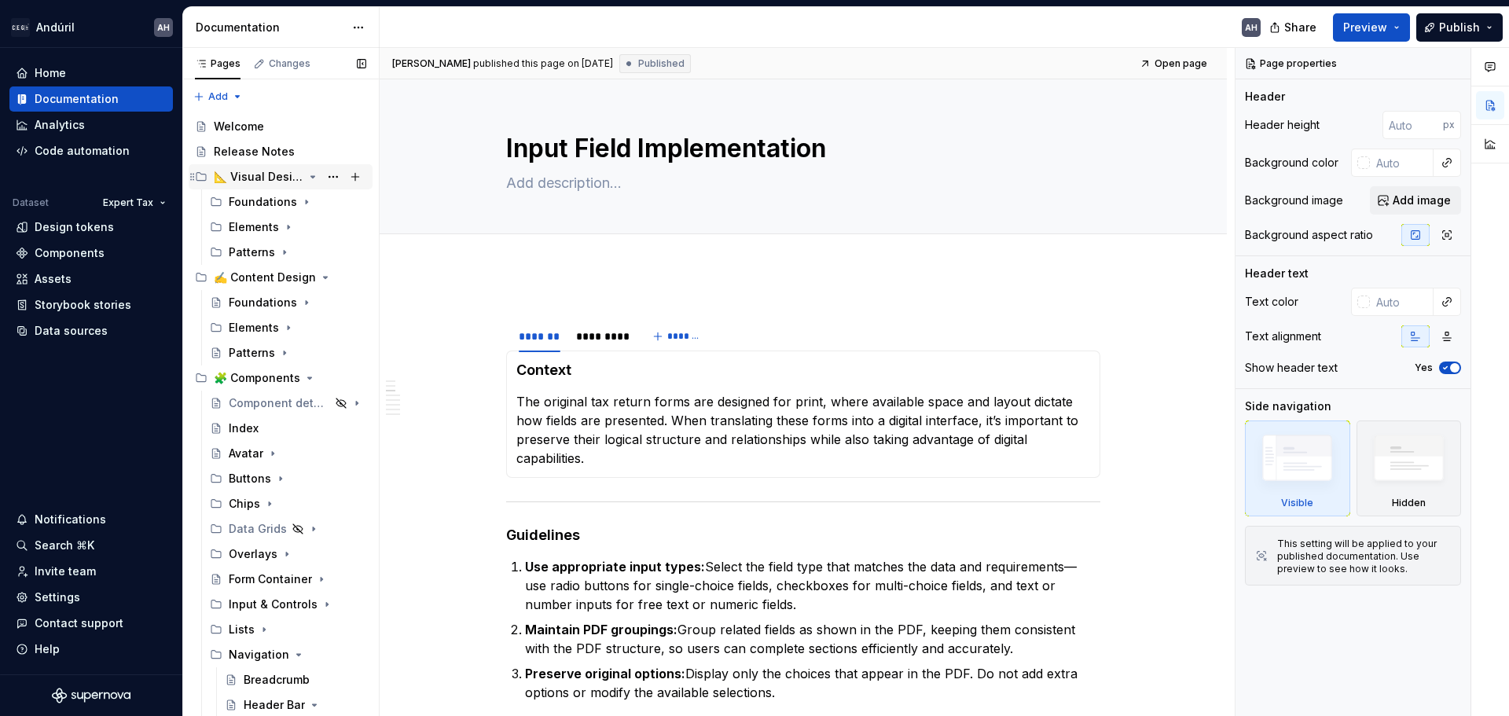
click at [307, 175] on icon "Page tree" at bounding box center [313, 177] width 13 height 13
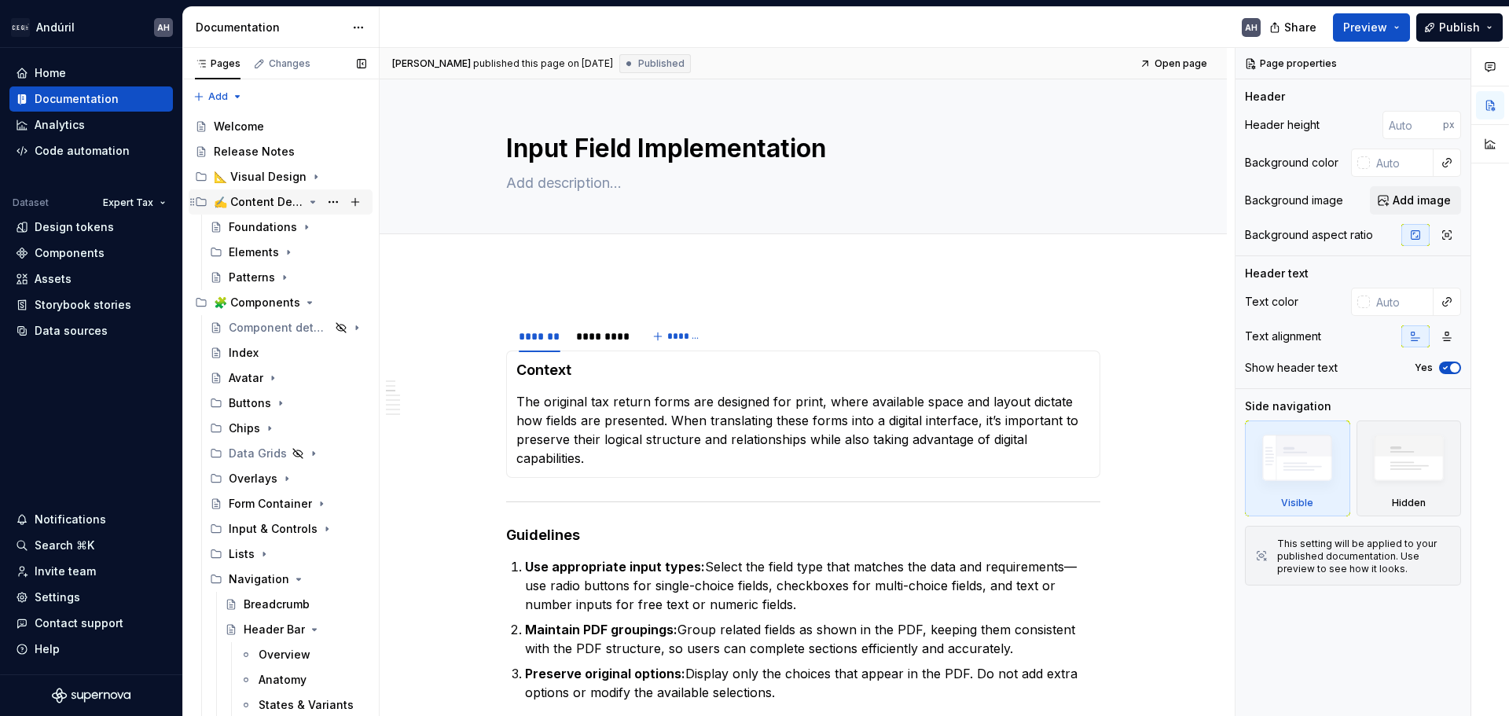
click at [311, 203] on icon "Page tree" at bounding box center [313, 202] width 4 height 2
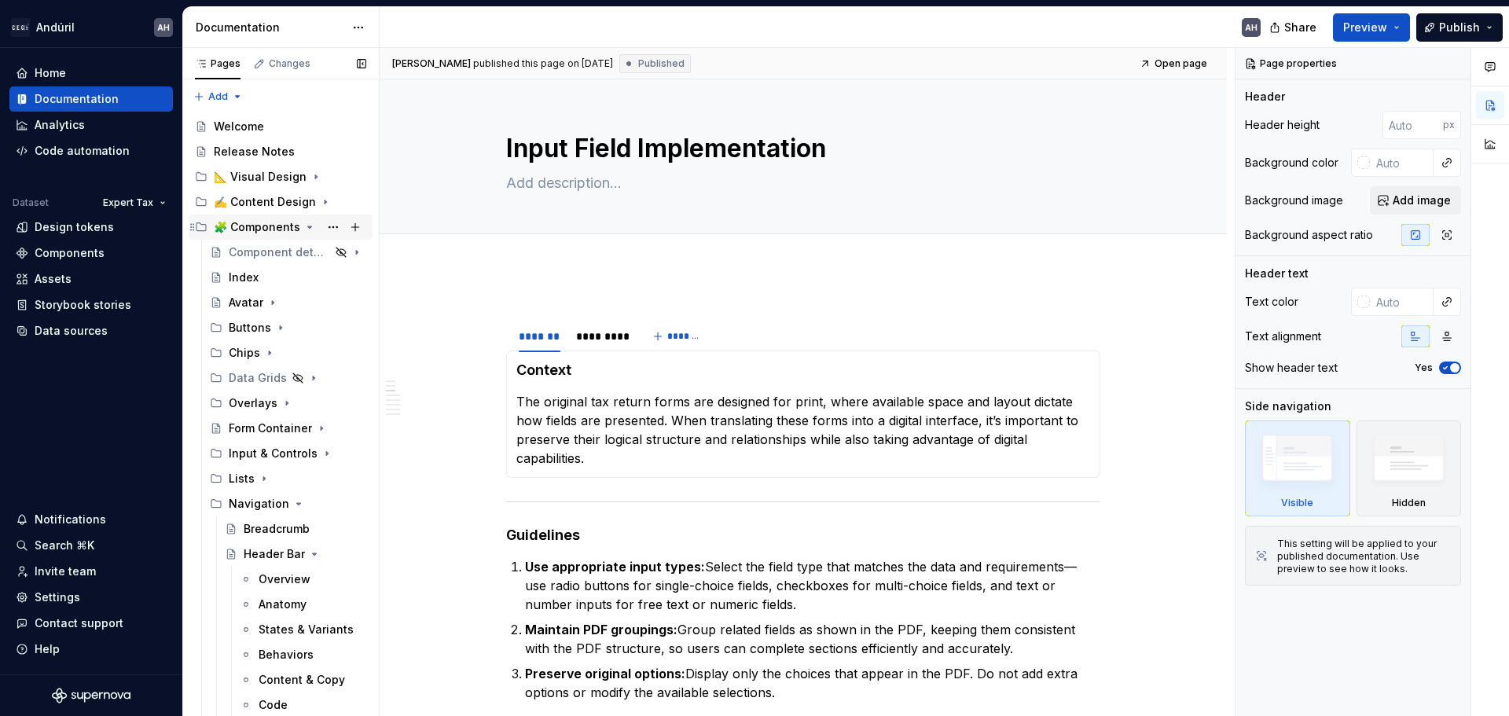
click at [308, 228] on icon "Page tree" at bounding box center [310, 227] width 4 height 2
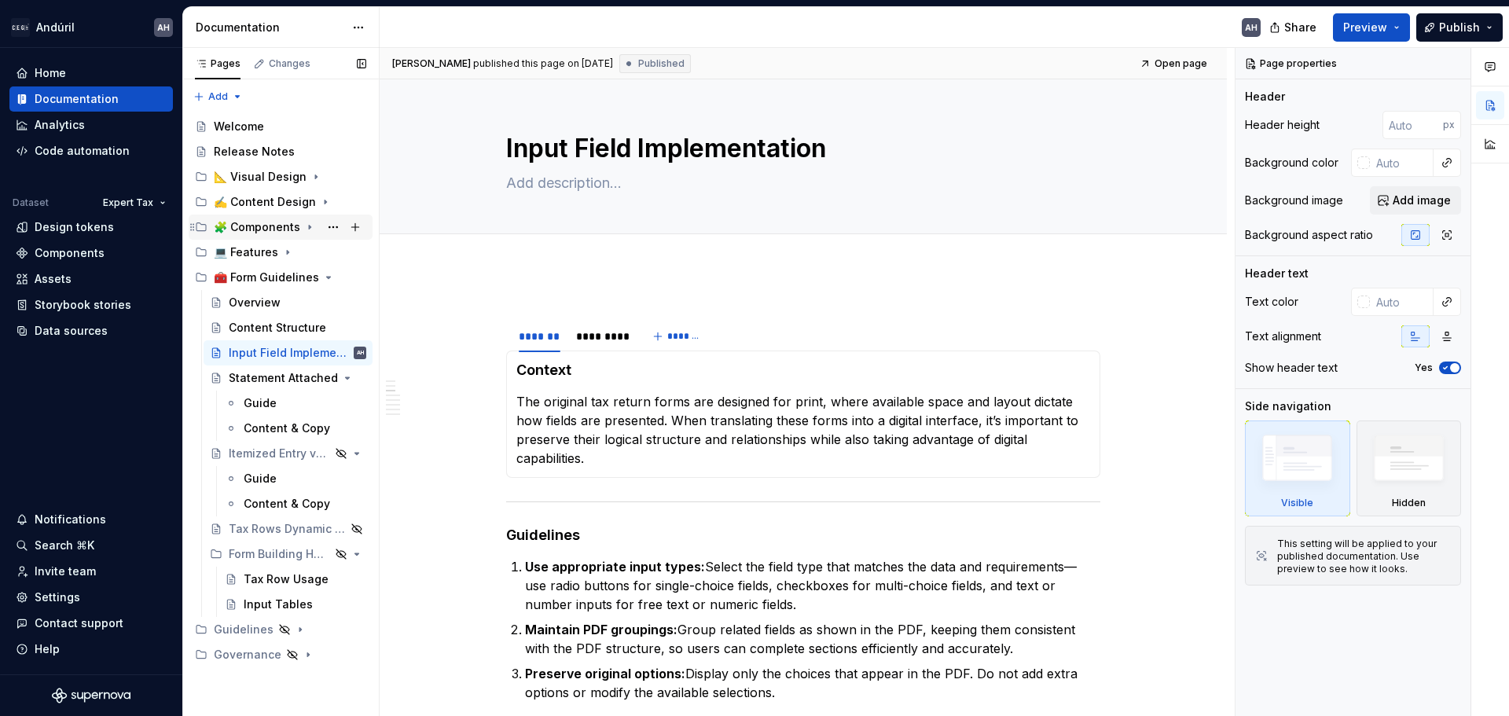
click at [309, 229] on icon "Page tree" at bounding box center [310, 228] width 2 height 4
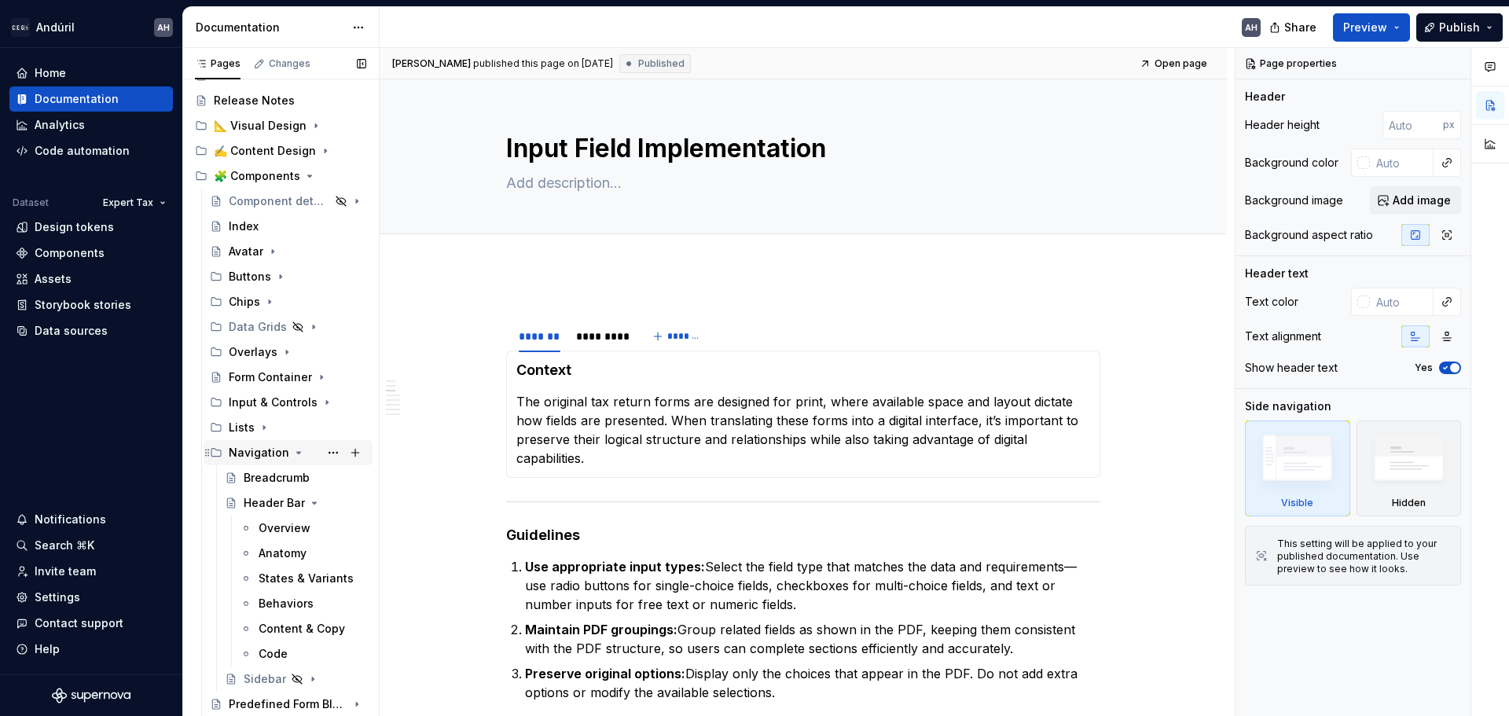
scroll to position [79, 0]
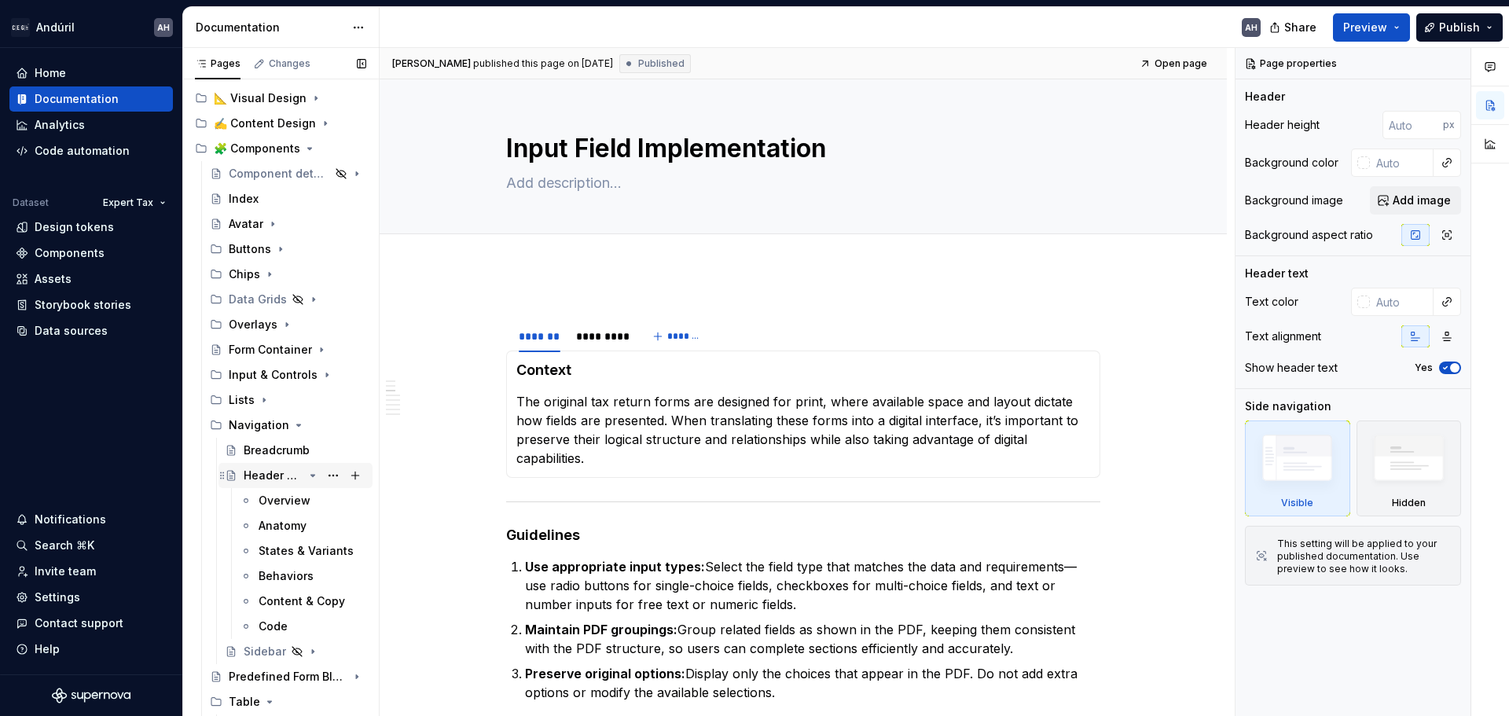
click at [266, 465] on div "Header Bar" at bounding box center [305, 476] width 123 height 22
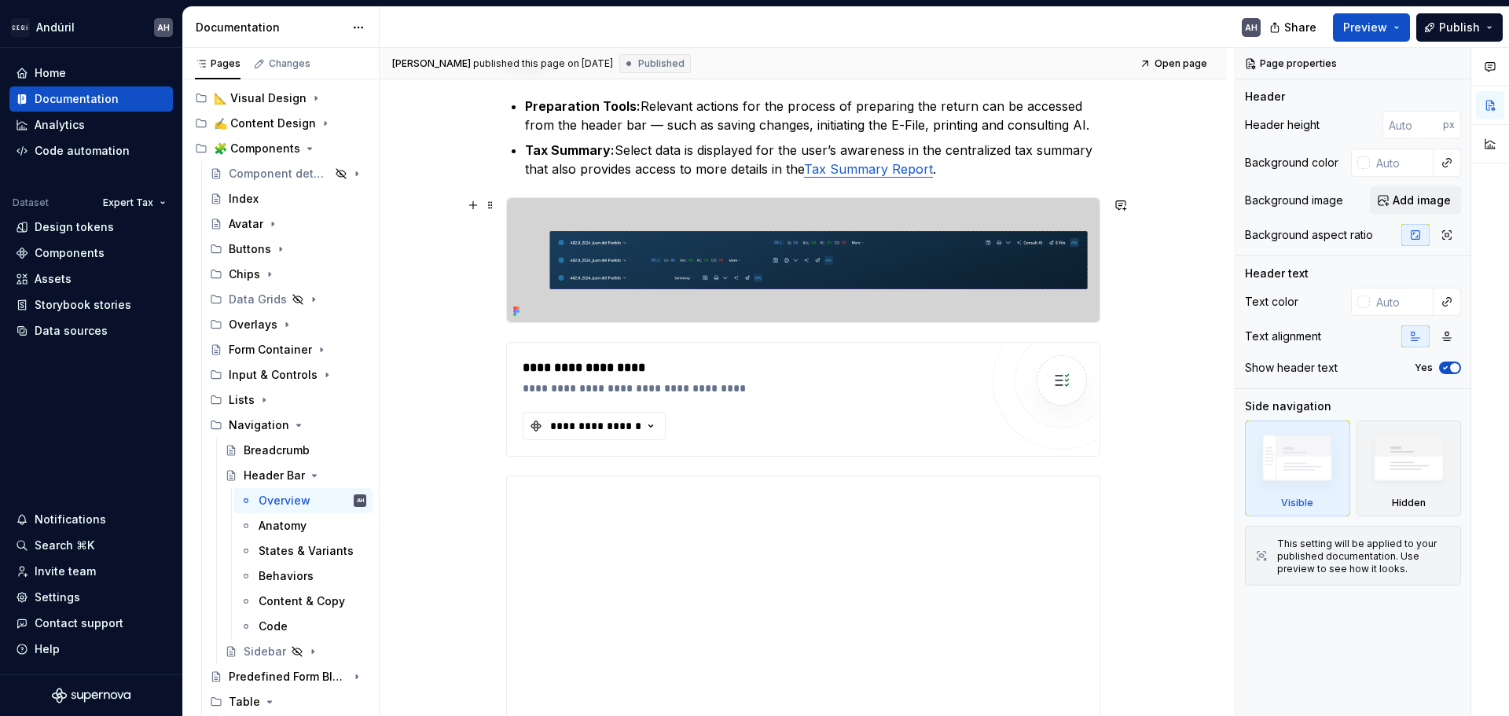
scroll to position [393, 0]
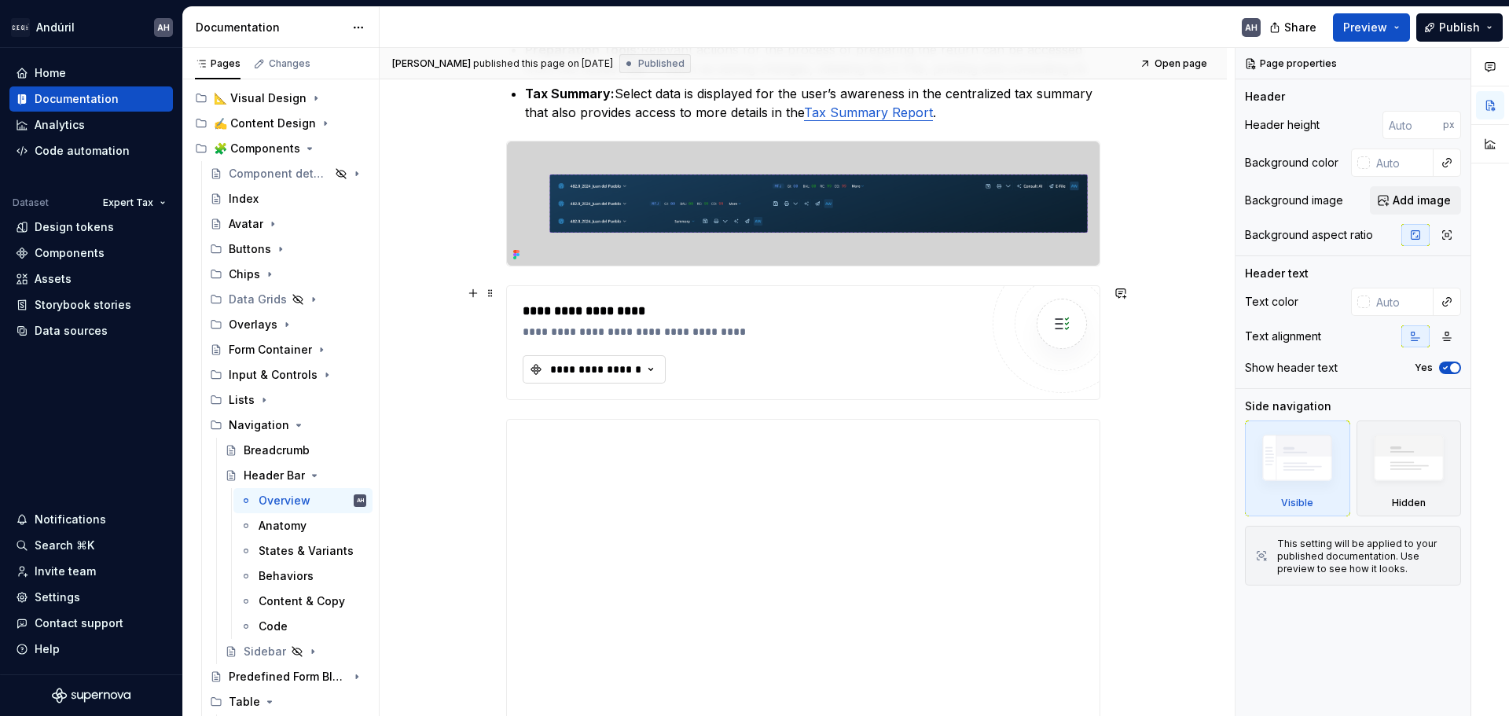
click at [615, 373] on div "**********" at bounding box center [596, 370] width 94 height 16
type textarea "*"
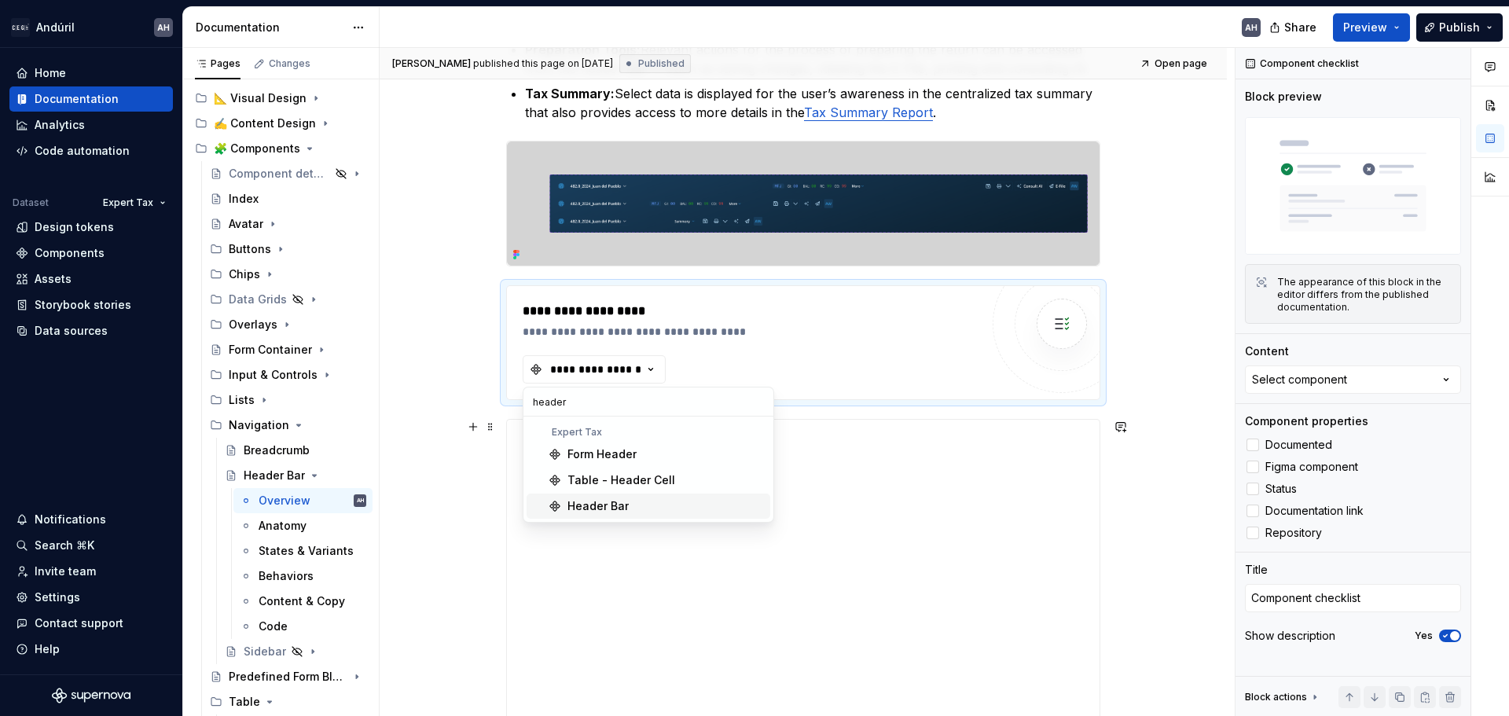
type input "header"
click at [614, 511] on div "Header Bar" at bounding box center [598, 506] width 61 height 16
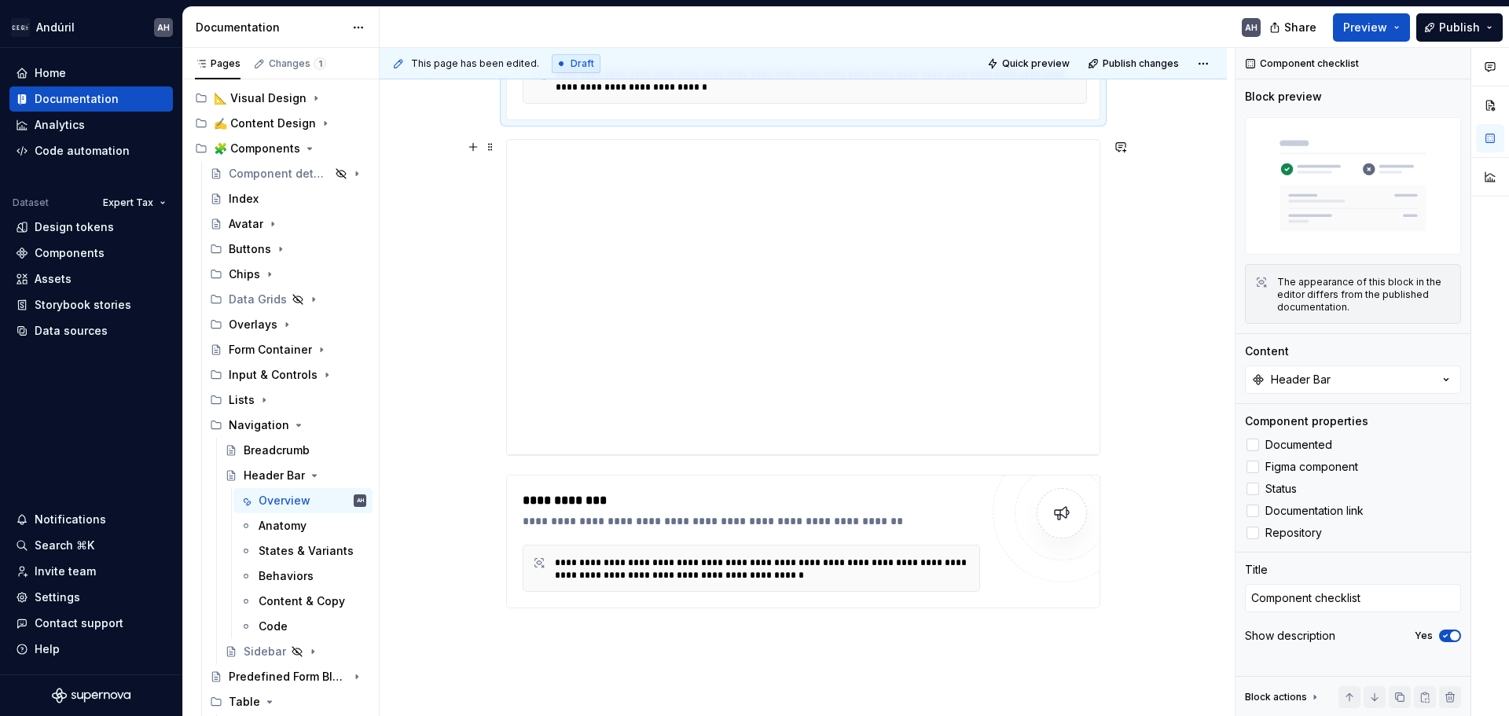
scroll to position [786, 0]
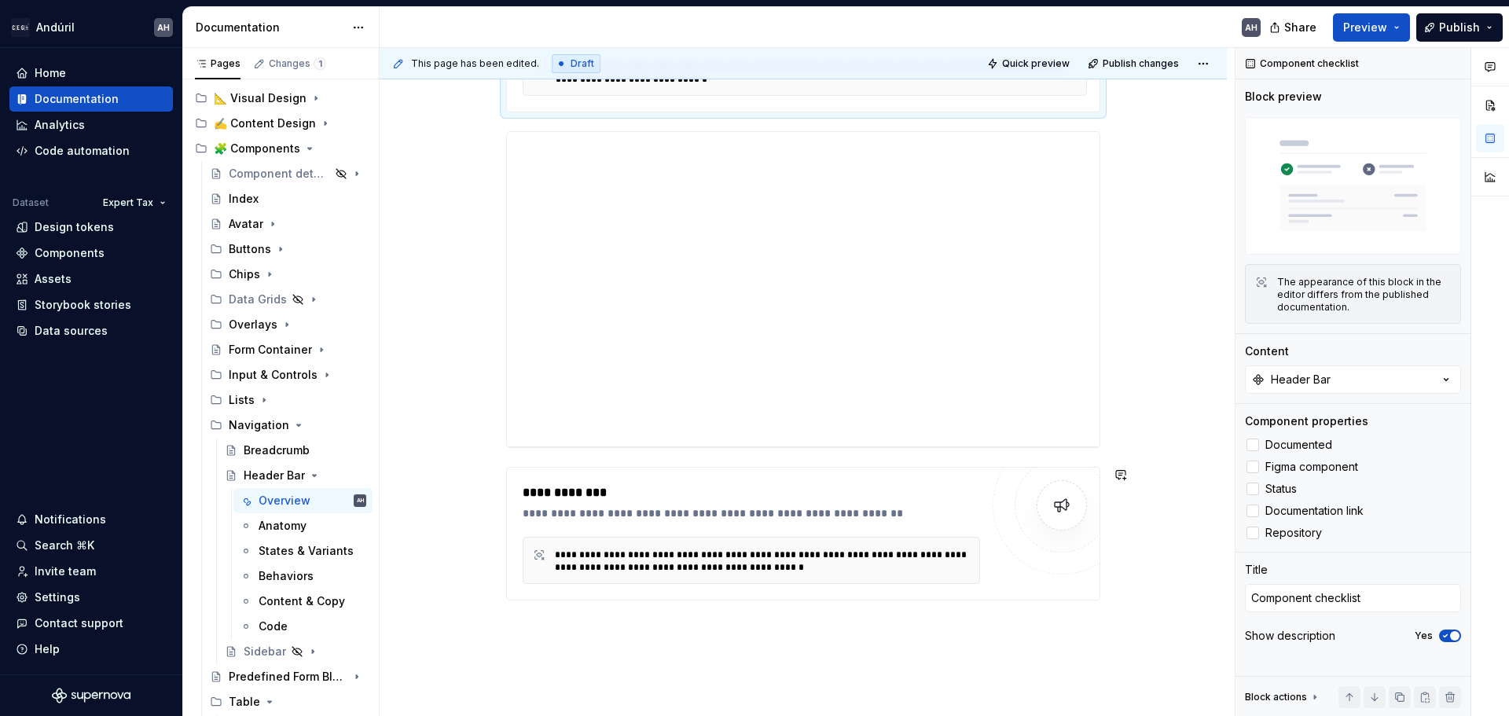
click at [774, 644] on div "**********" at bounding box center [803, 160] width 847 height 1347
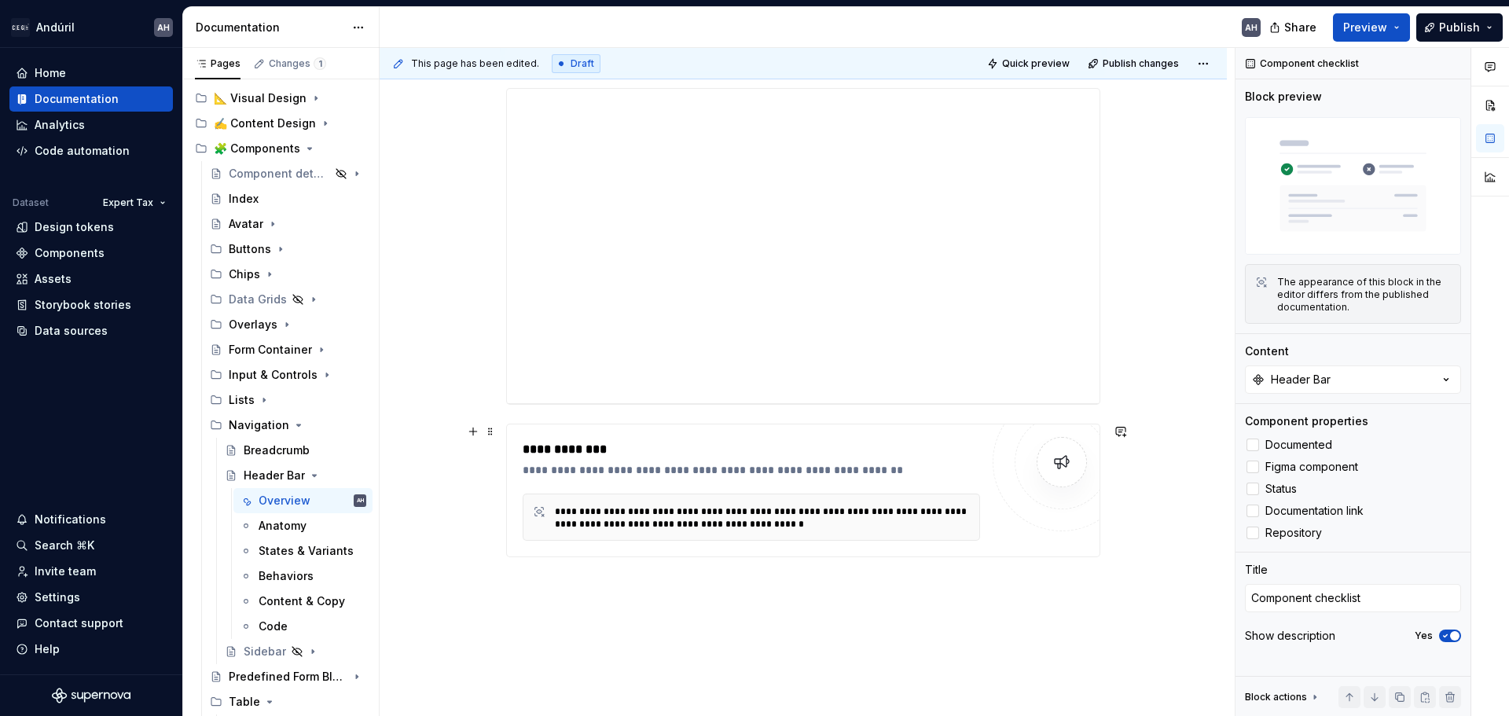
scroll to position [903, 0]
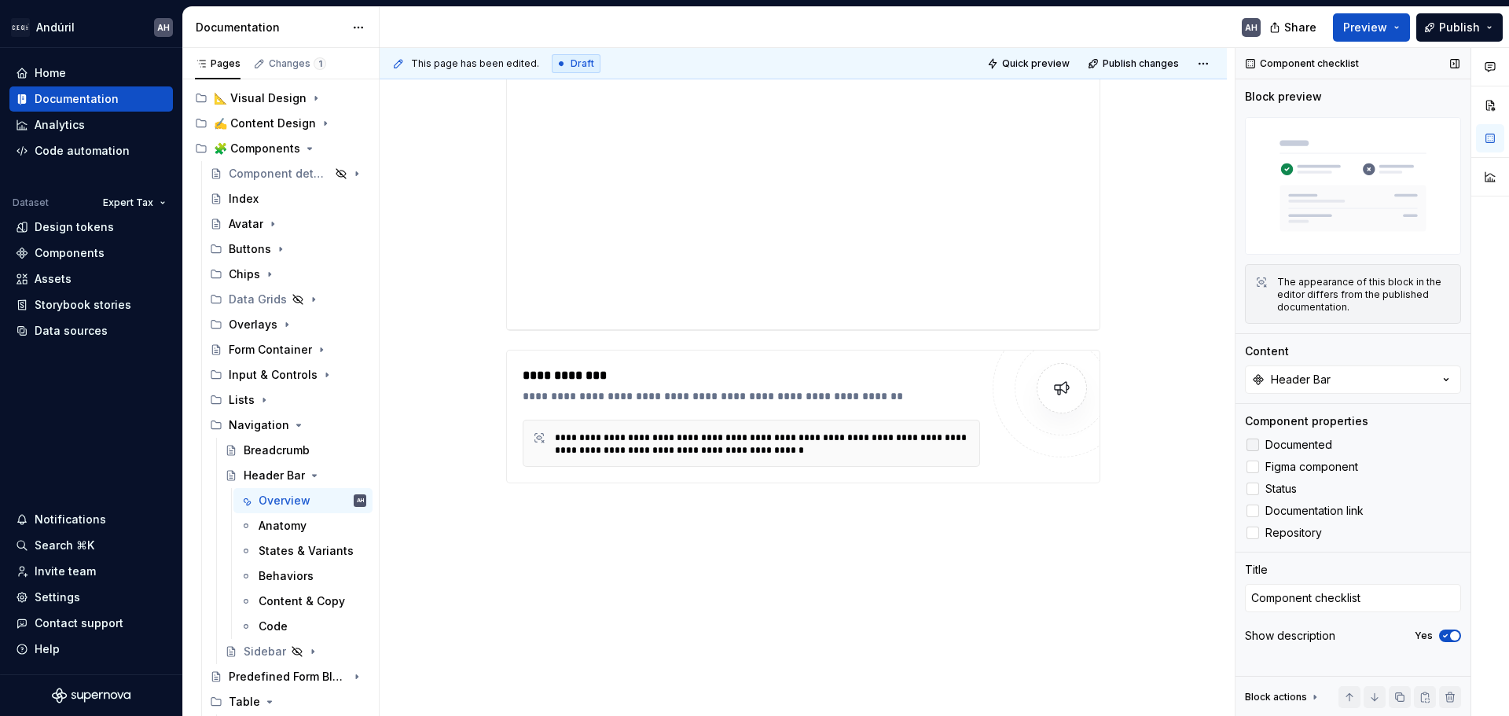
click at [1251, 445] on div at bounding box center [1253, 445] width 13 height 13
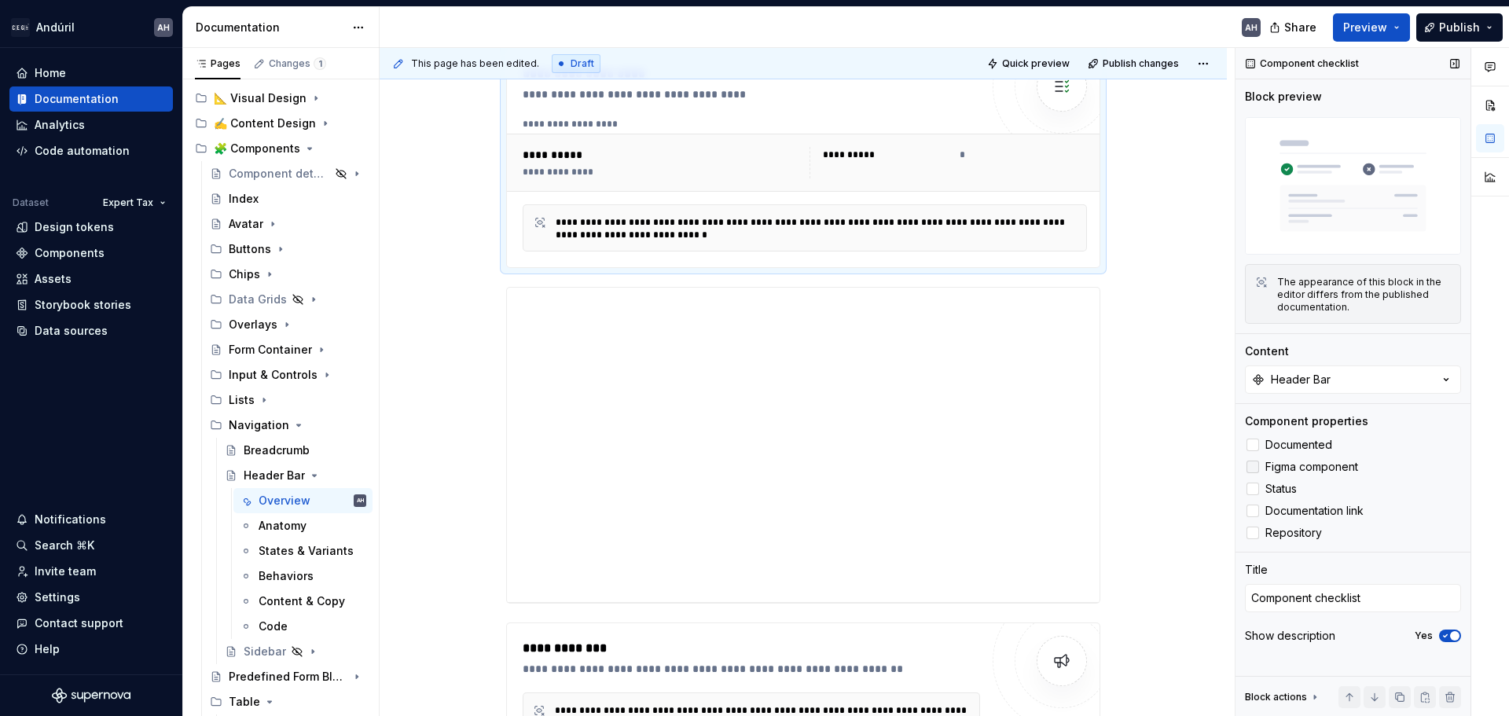
click at [1257, 468] on div at bounding box center [1253, 467] width 13 height 13
click at [1266, 489] on span "Status" at bounding box center [1281, 489] width 31 height 13
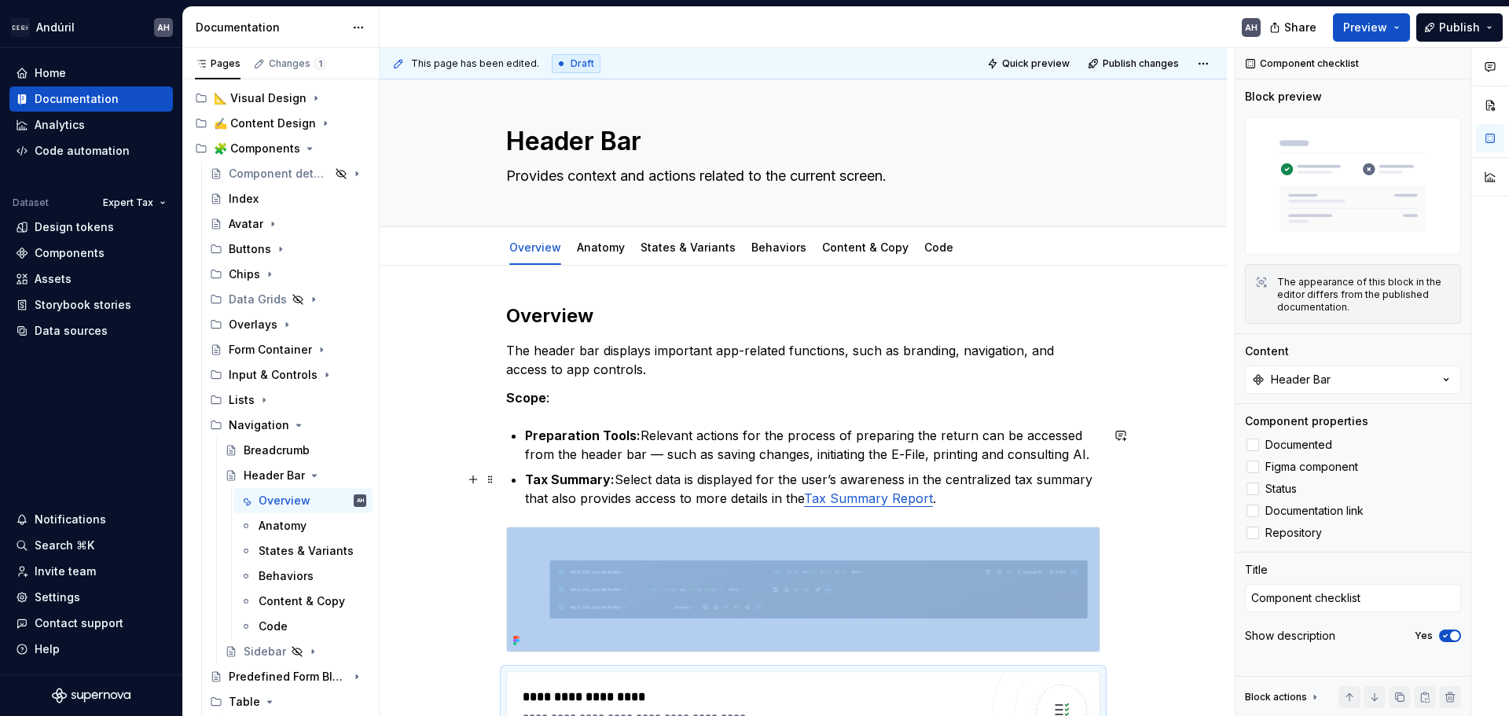
scroll to position [0, 0]
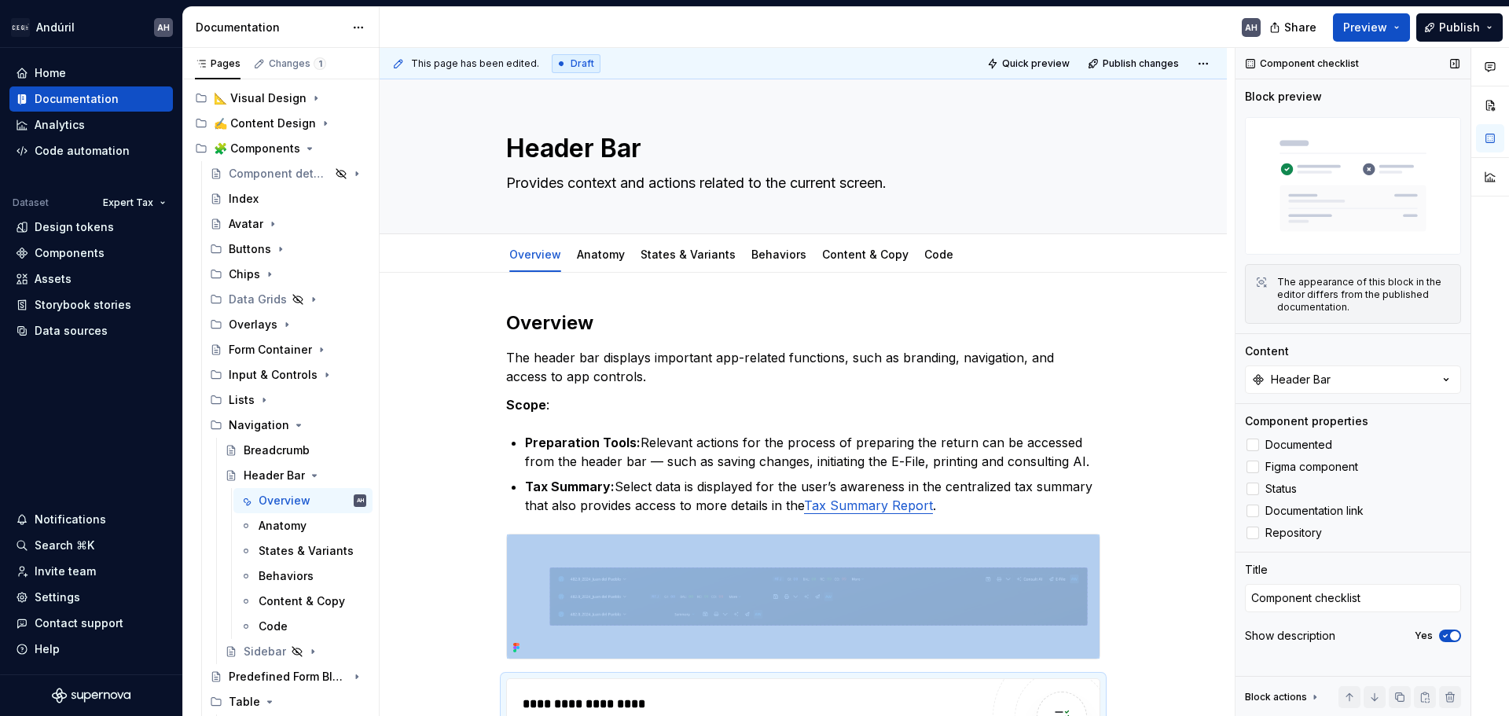
click at [1449, 636] on icon "button" at bounding box center [1445, 635] width 13 height 9
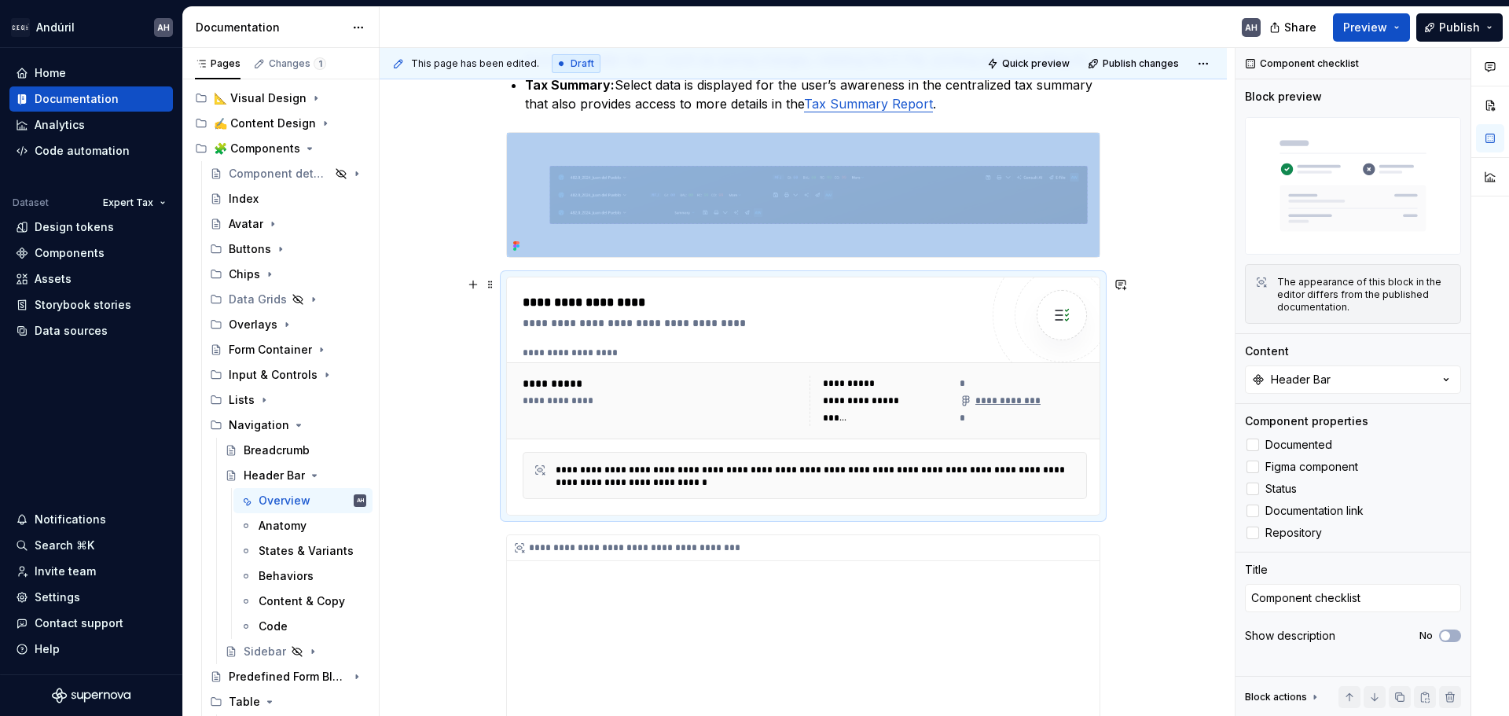
scroll to position [436, 0]
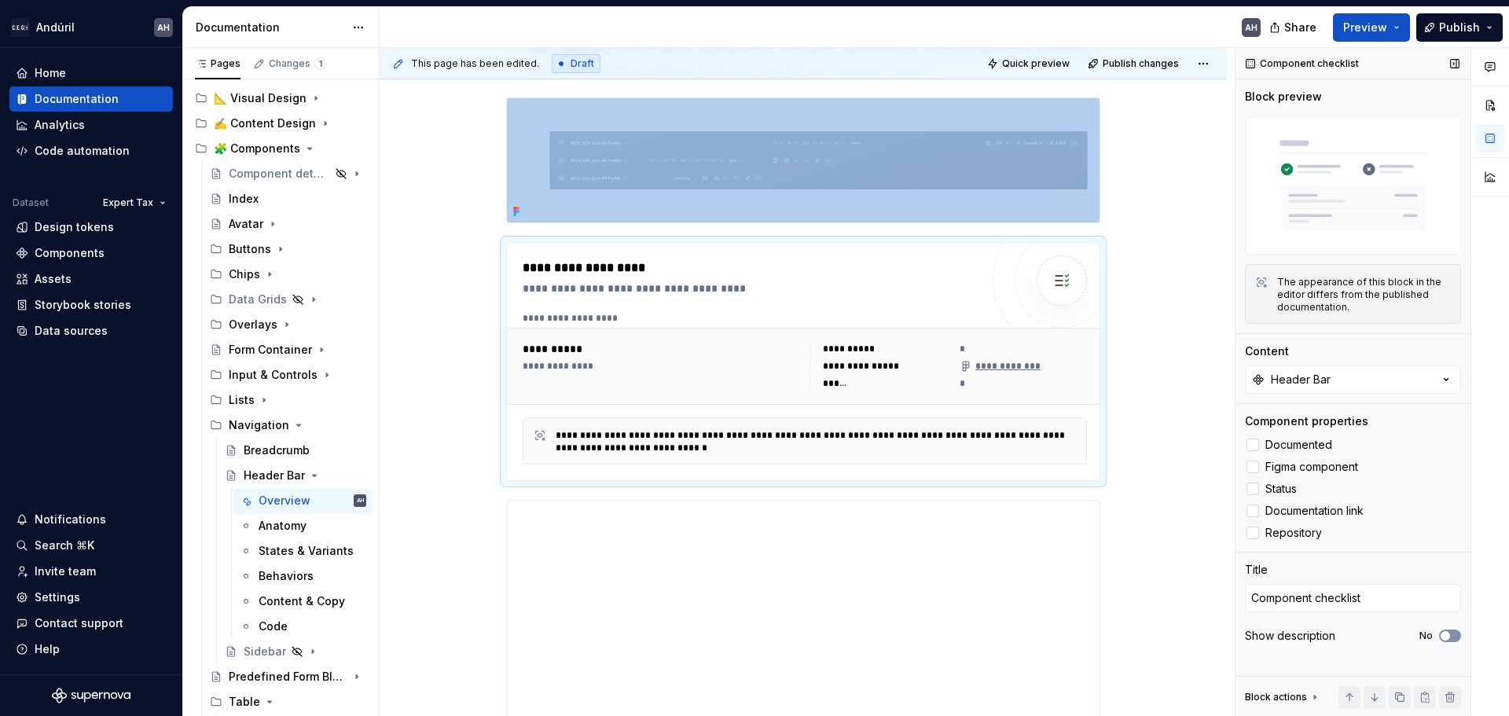
click at [1451, 637] on icon "button" at bounding box center [1445, 635] width 13 height 9
click at [1451, 636] on span "button" at bounding box center [1454, 635] width 9 height 9
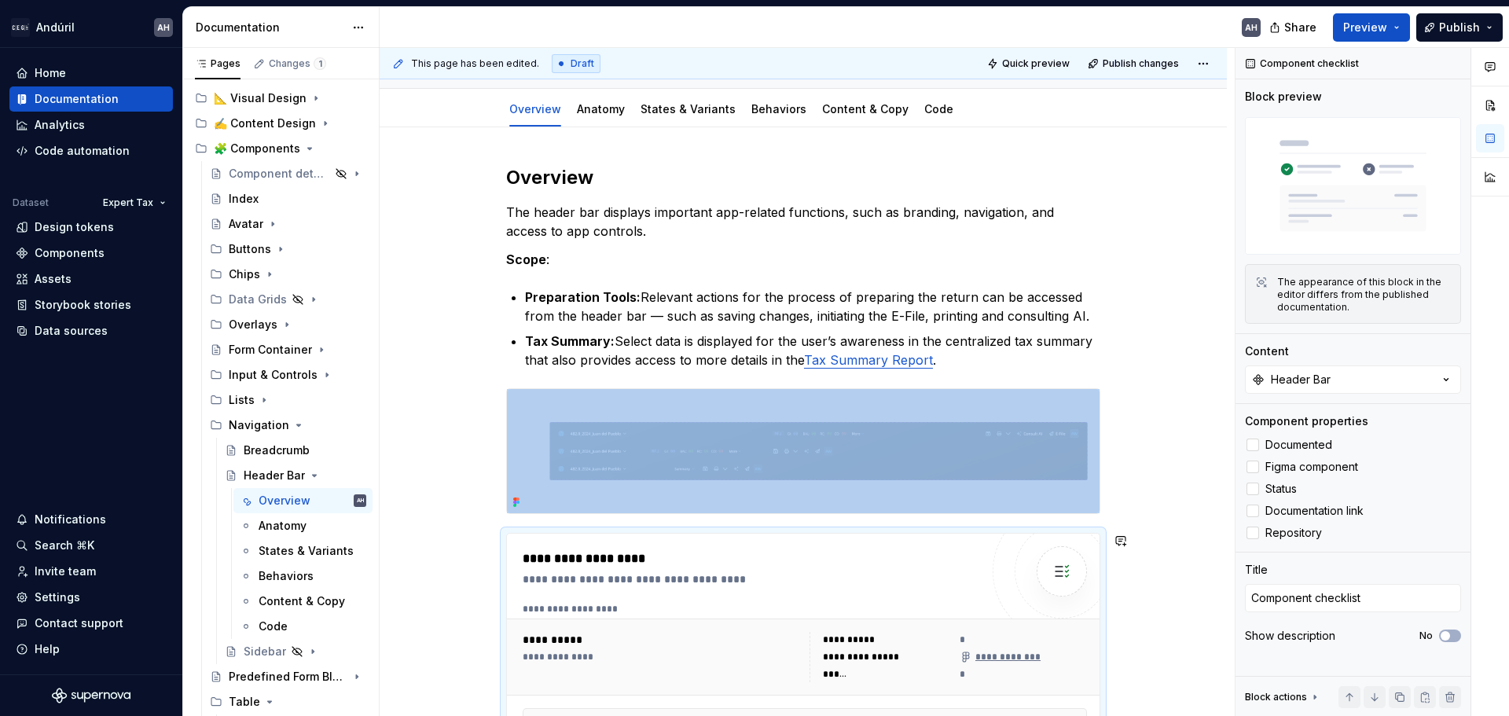
scroll to position [0, 0]
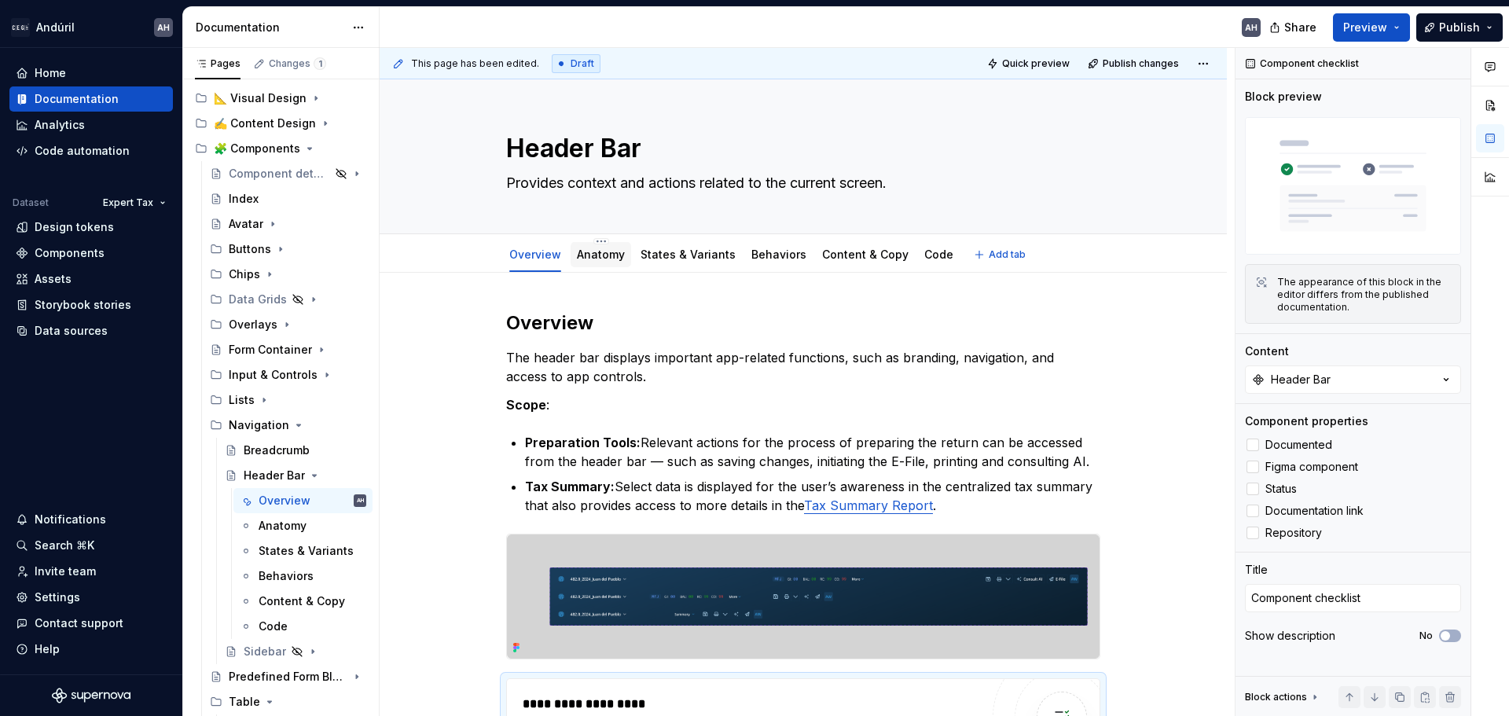
click at [618, 265] on div "Anatomy" at bounding box center [601, 254] width 61 height 25
click at [602, 261] on div "Anatomy" at bounding box center [601, 255] width 48 height 16
click at [621, 263] on div "Anatomy" at bounding box center [601, 254] width 48 height 19
click at [615, 255] on link "Anatomy" at bounding box center [601, 254] width 48 height 13
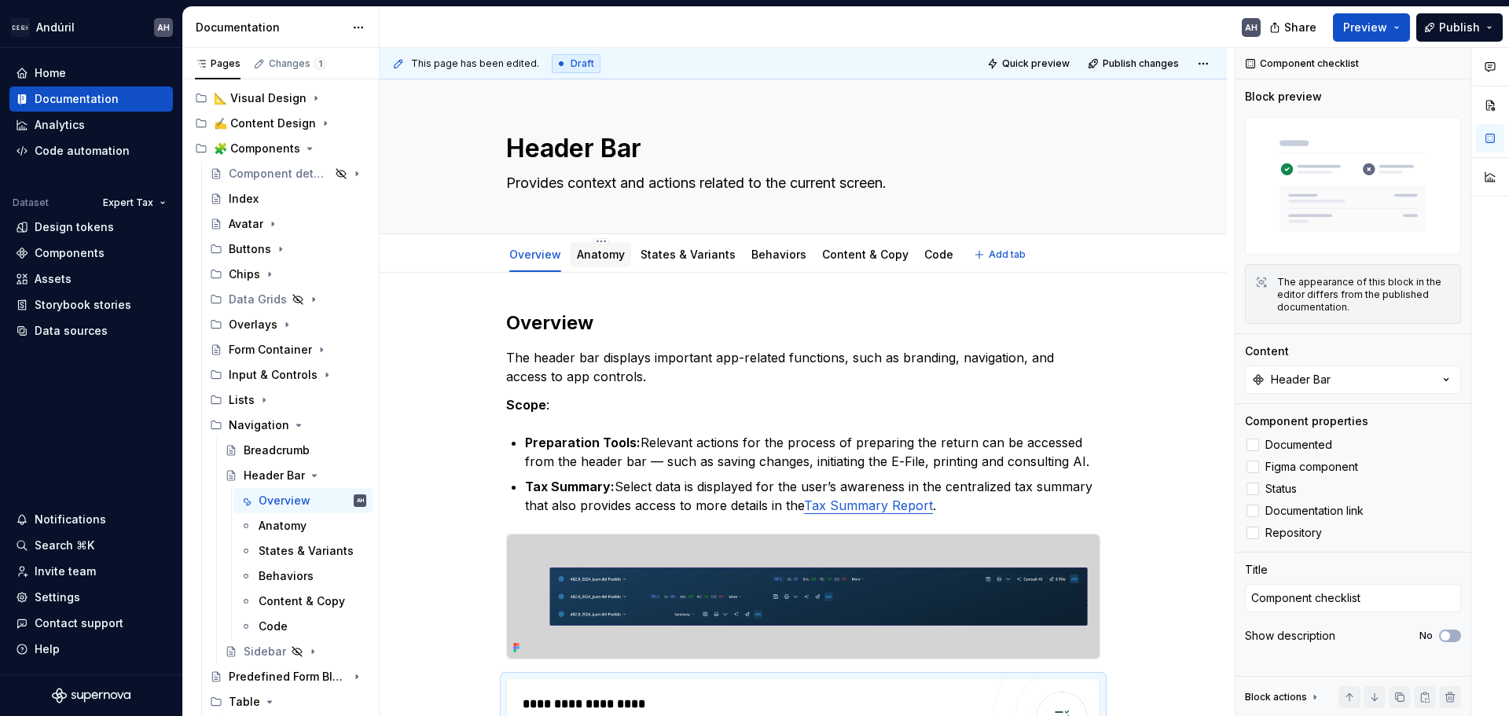
click at [615, 255] on link "Anatomy" at bounding box center [601, 254] width 48 height 13
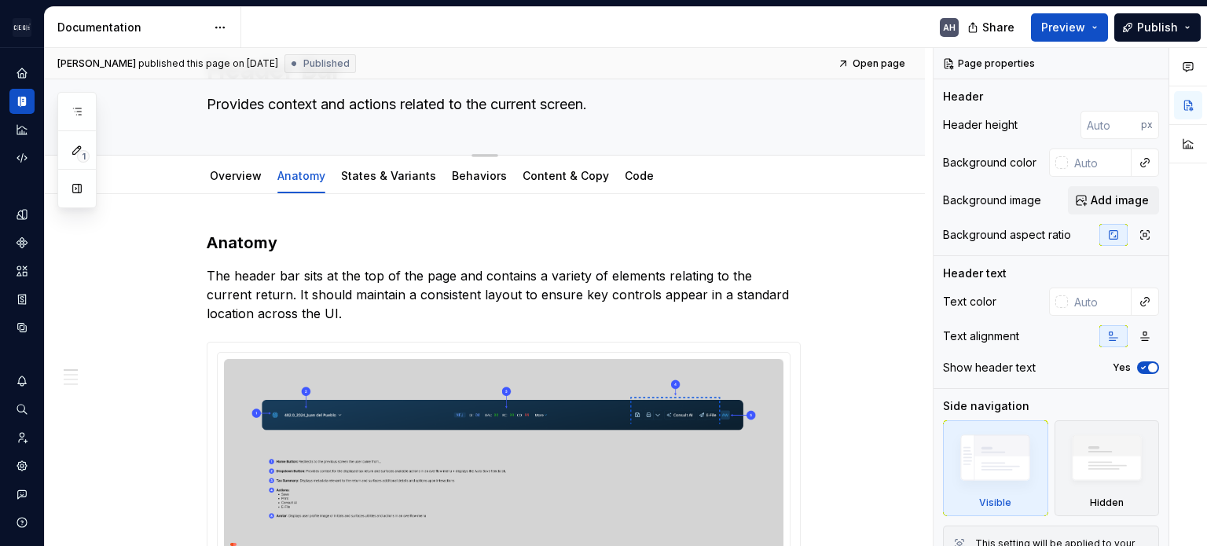
scroll to position [79, 0]
type textarea "*"
